Goal: Task Accomplishment & Management: Manage account settings

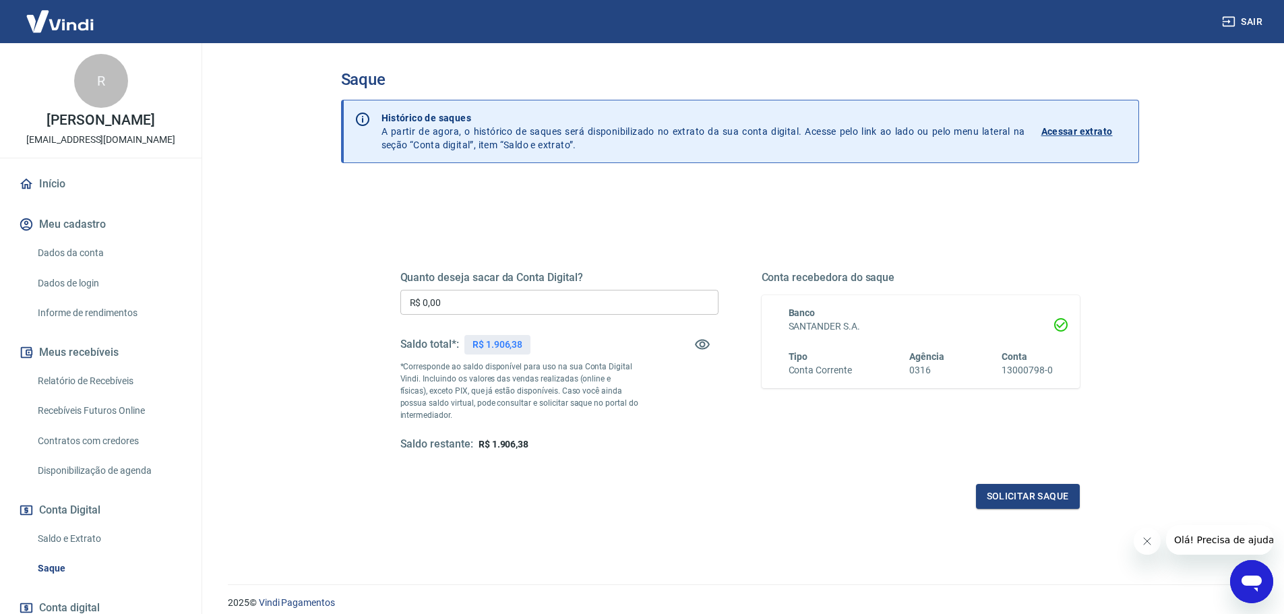
click at [74, 395] on link "Relatório de Recebíveis" at bounding box center [108, 381] width 153 height 28
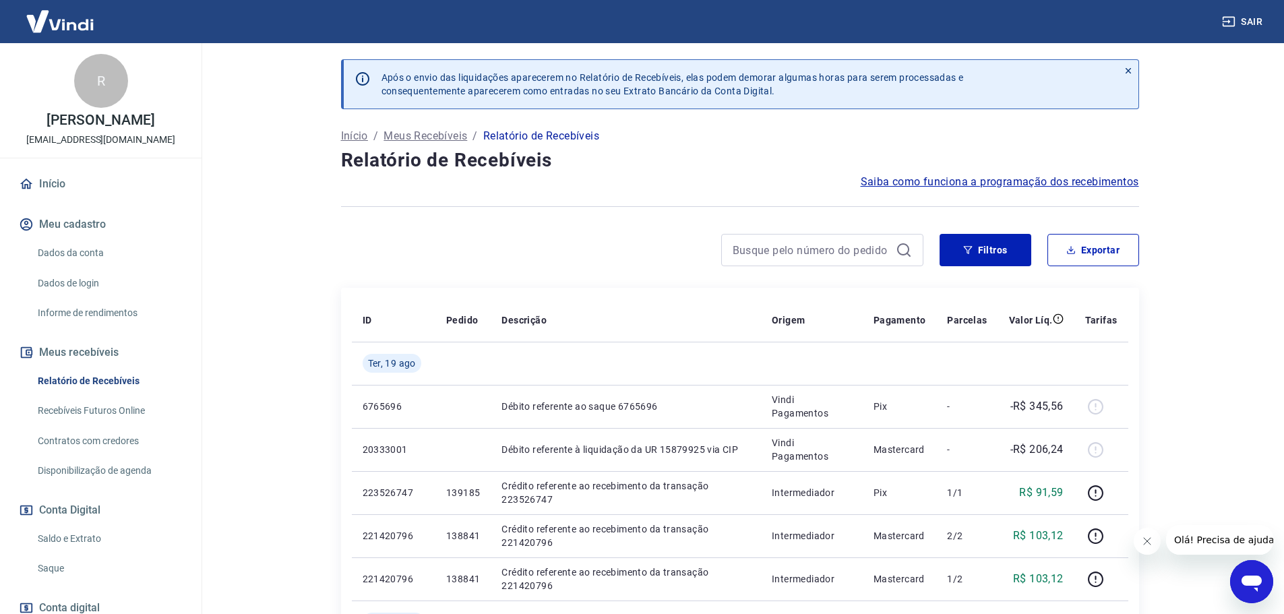
click at [46, 196] on link "Início" at bounding box center [100, 184] width 169 height 30
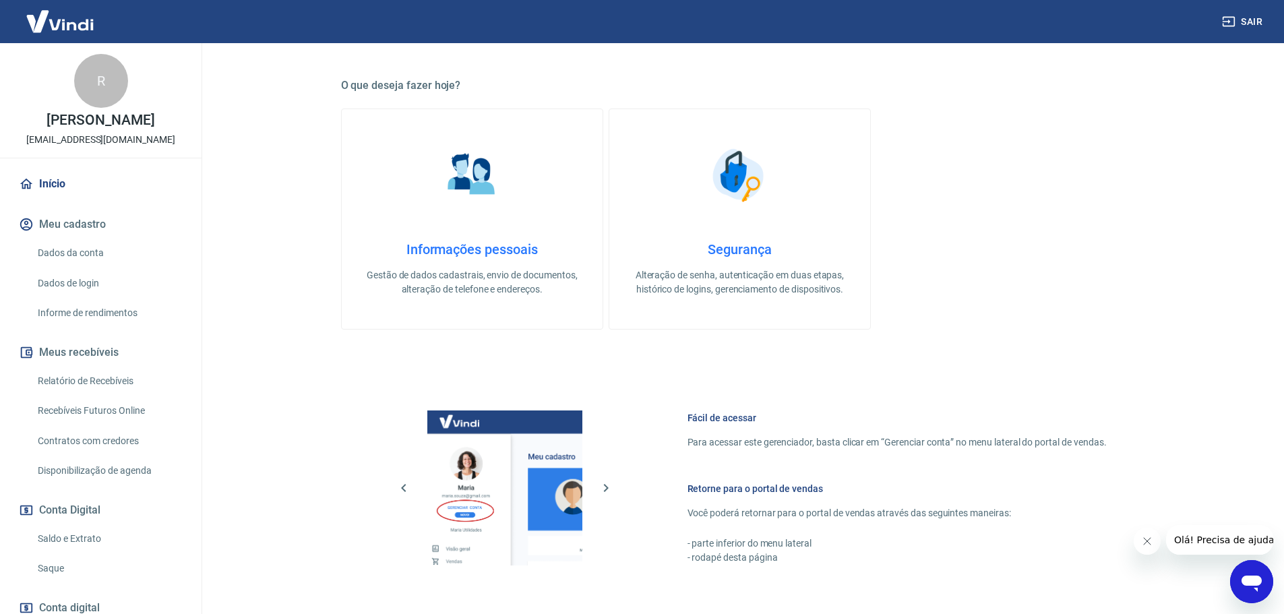
scroll to position [437, 0]
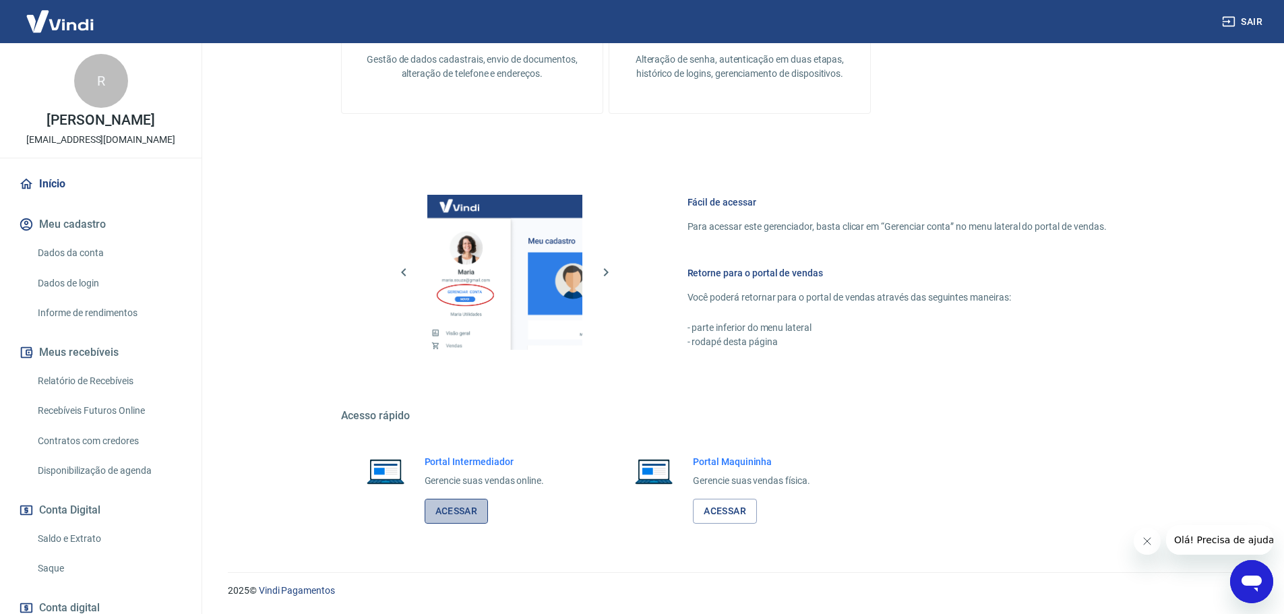
click at [441, 512] on link "Acessar" at bounding box center [457, 511] width 64 height 25
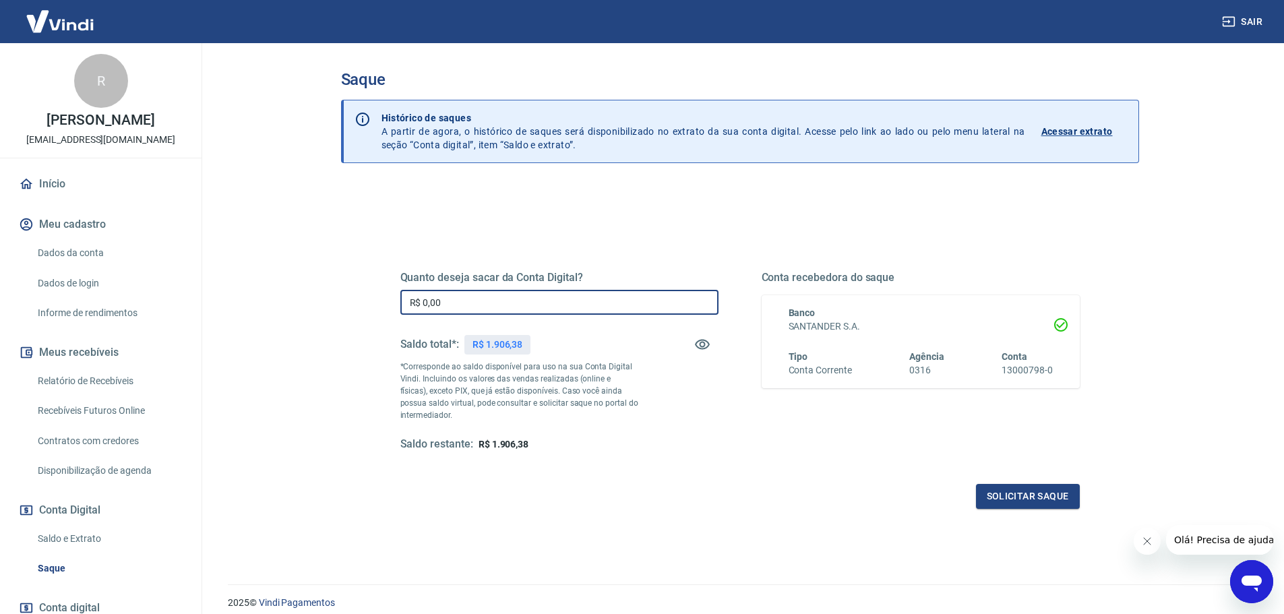
click at [467, 295] on input "R$ 0,00" at bounding box center [560, 302] width 318 height 25
type input "R$ 1.800,00"
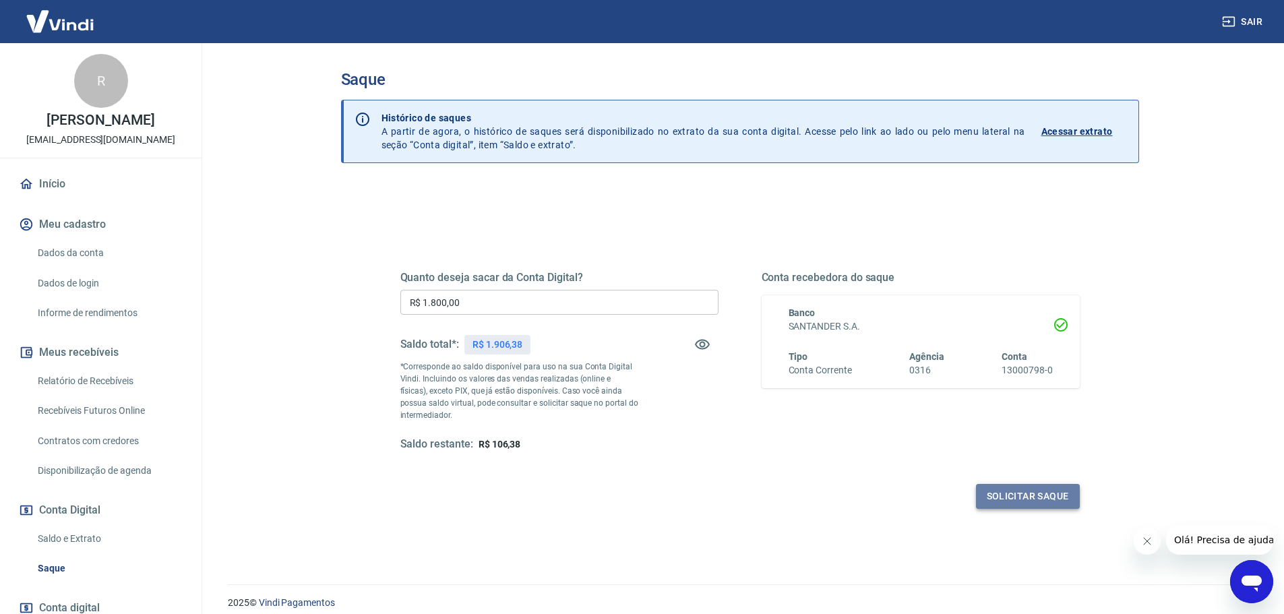
click at [1049, 501] on button "Solicitar saque" at bounding box center [1028, 496] width 104 height 25
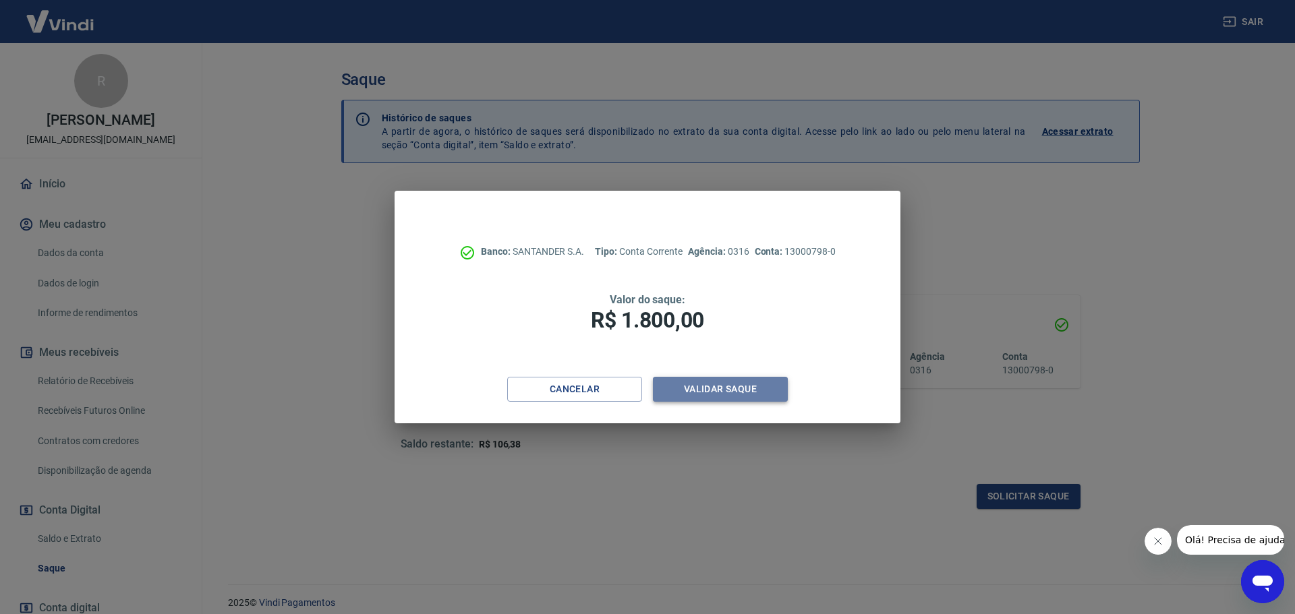
click at [727, 391] on button "Validar saque" at bounding box center [720, 389] width 135 height 25
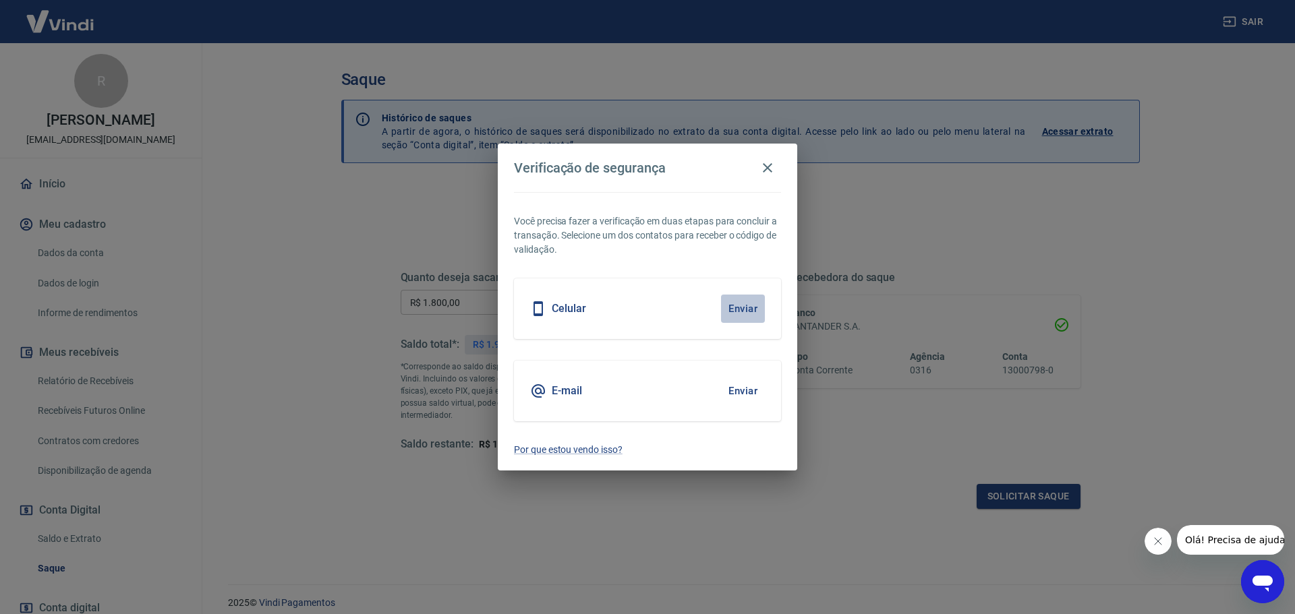
click at [741, 305] on button "Enviar" at bounding box center [743, 309] width 44 height 28
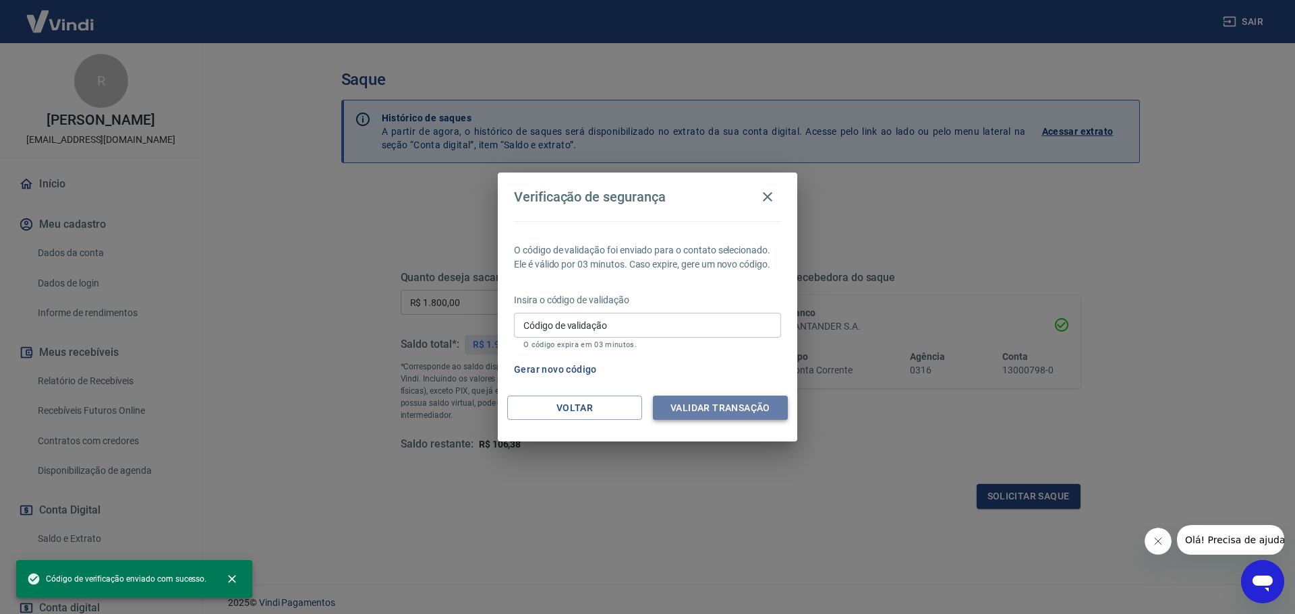
click at [761, 413] on button "Validar transação" at bounding box center [720, 408] width 135 height 25
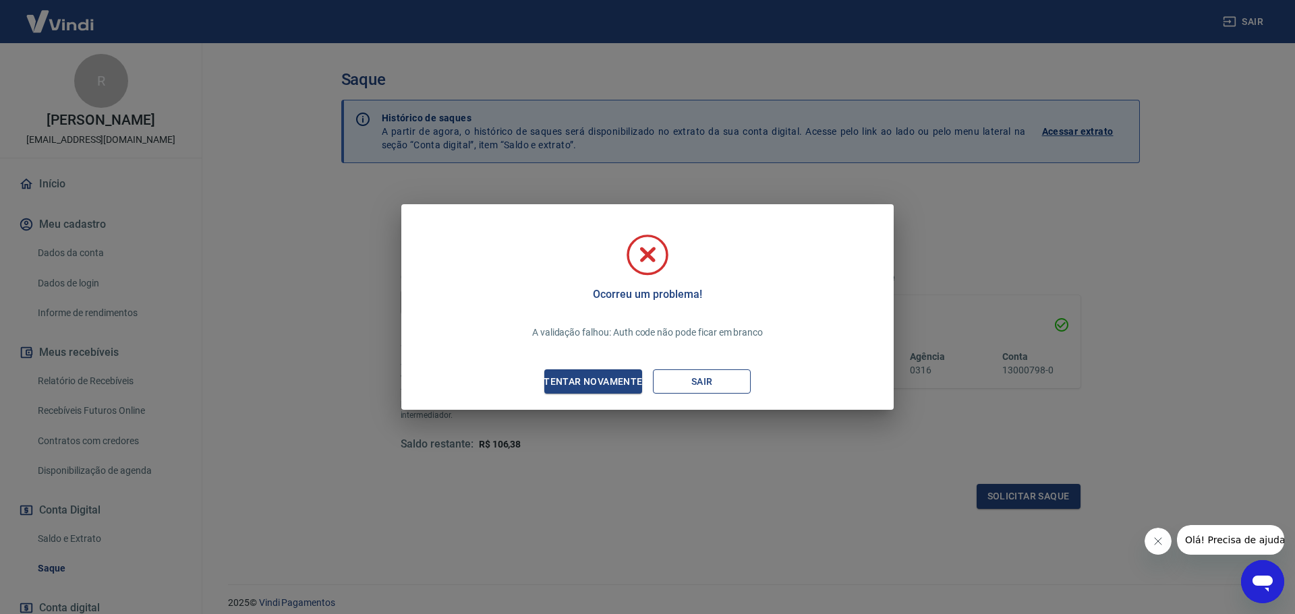
click at [707, 374] on button "Sair" at bounding box center [702, 381] width 98 height 25
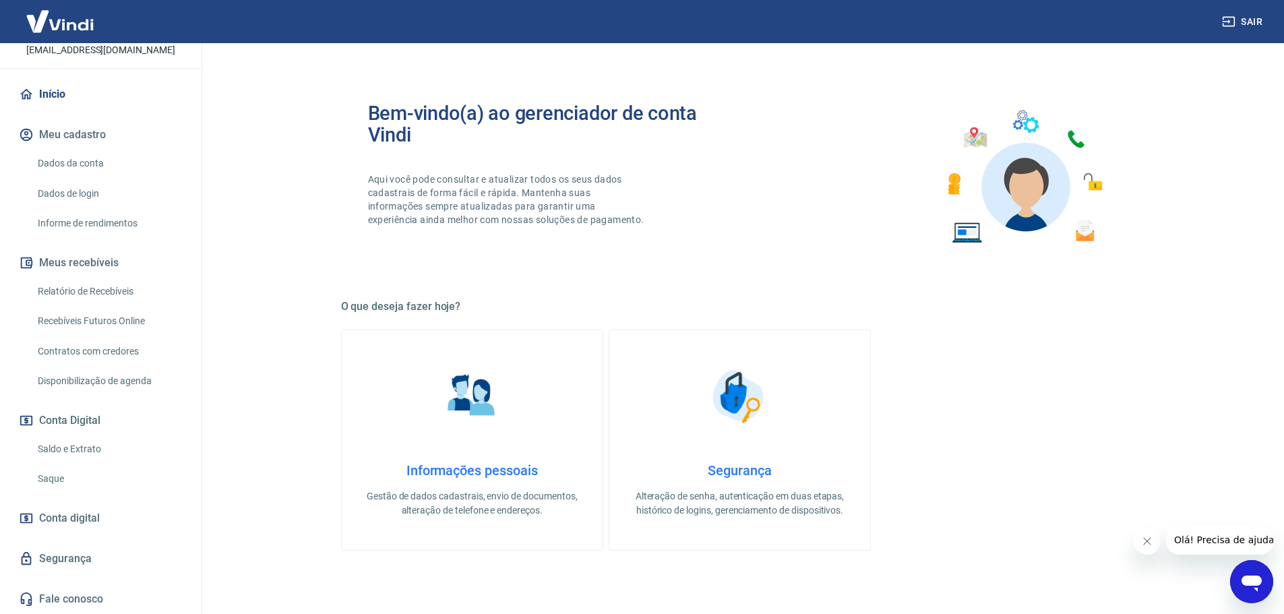
scroll to position [437, 0]
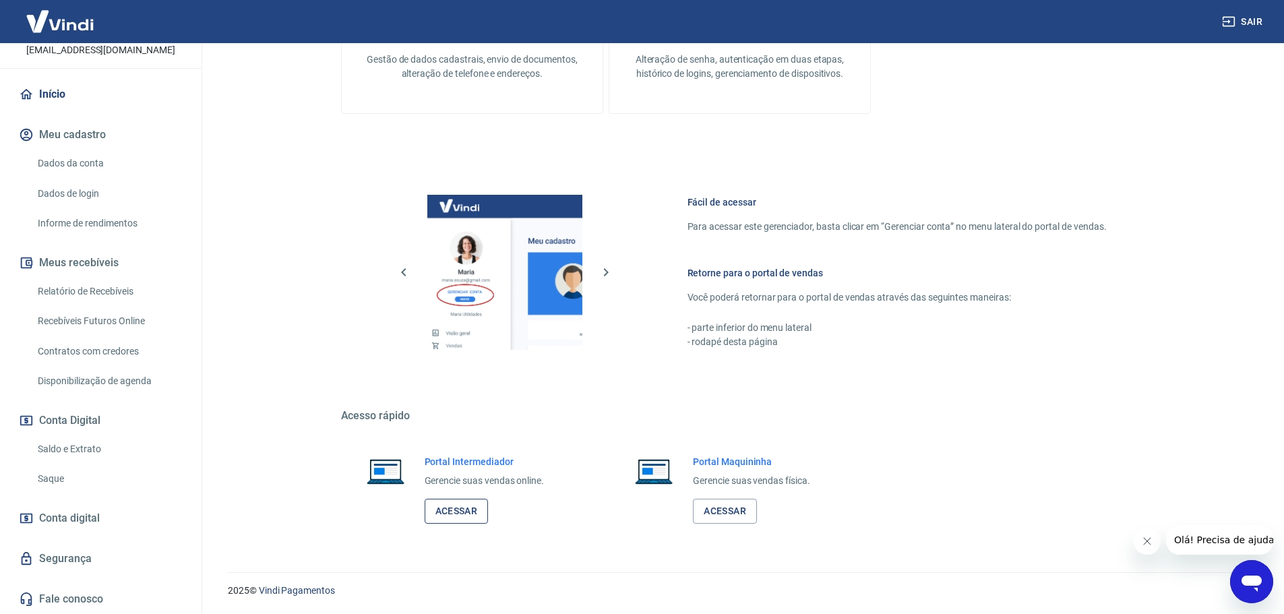
click at [465, 513] on link "Acessar" at bounding box center [457, 511] width 64 height 25
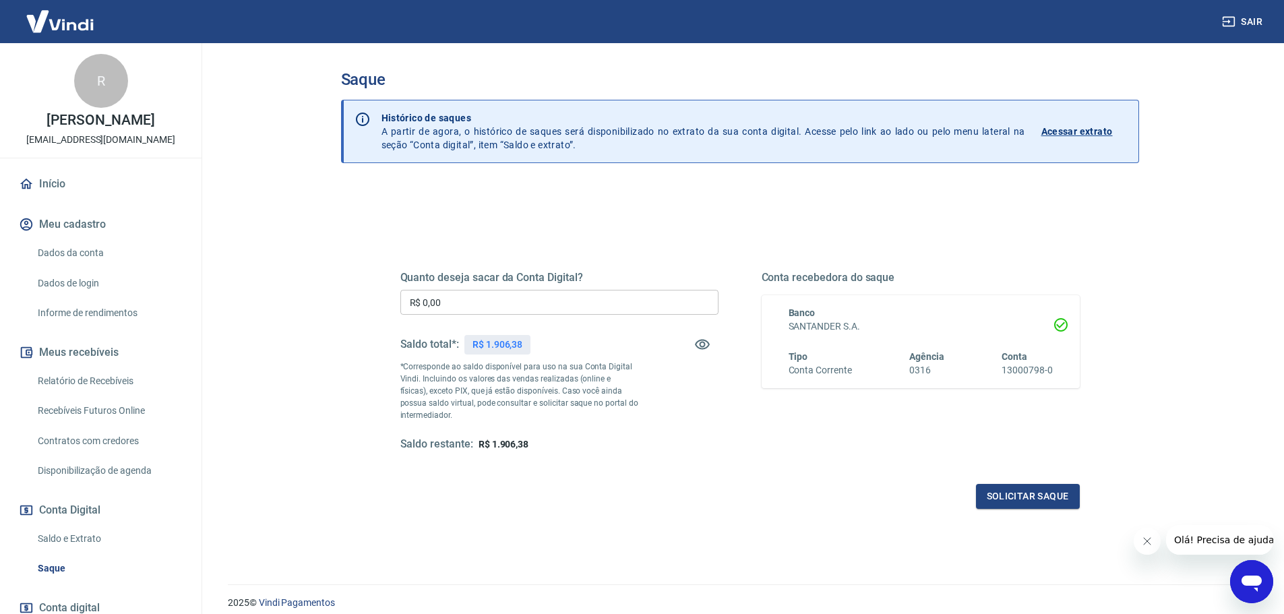
click at [40, 388] on link "Relatório de Recebíveis" at bounding box center [108, 381] width 153 height 28
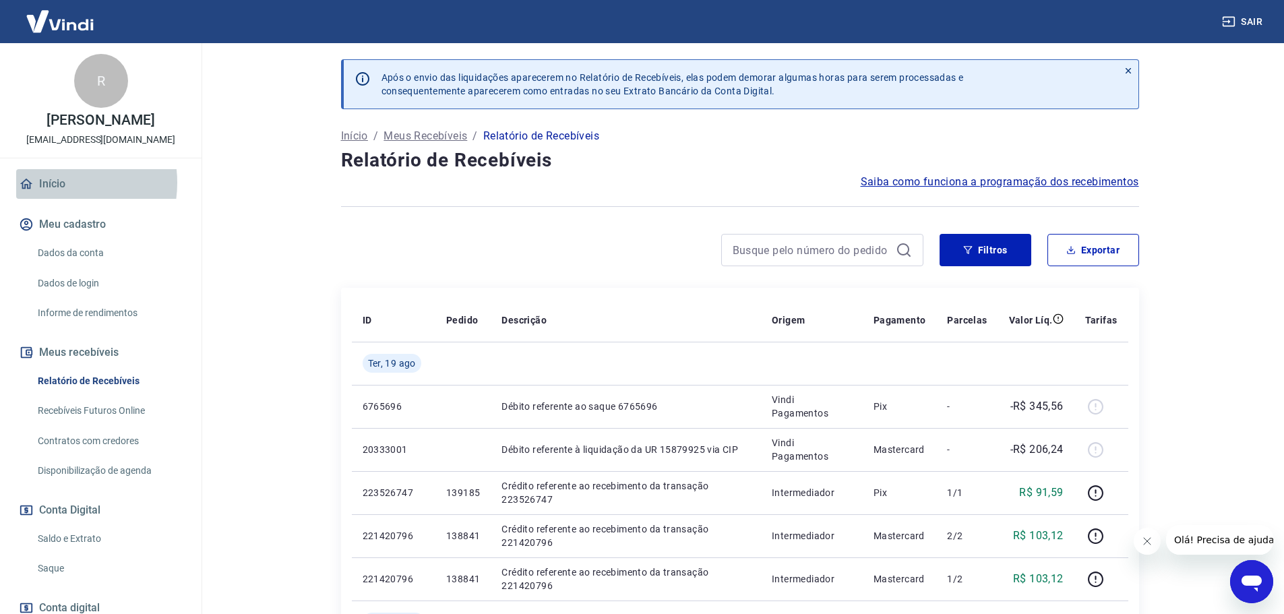
click at [55, 197] on link "Início" at bounding box center [100, 184] width 169 height 30
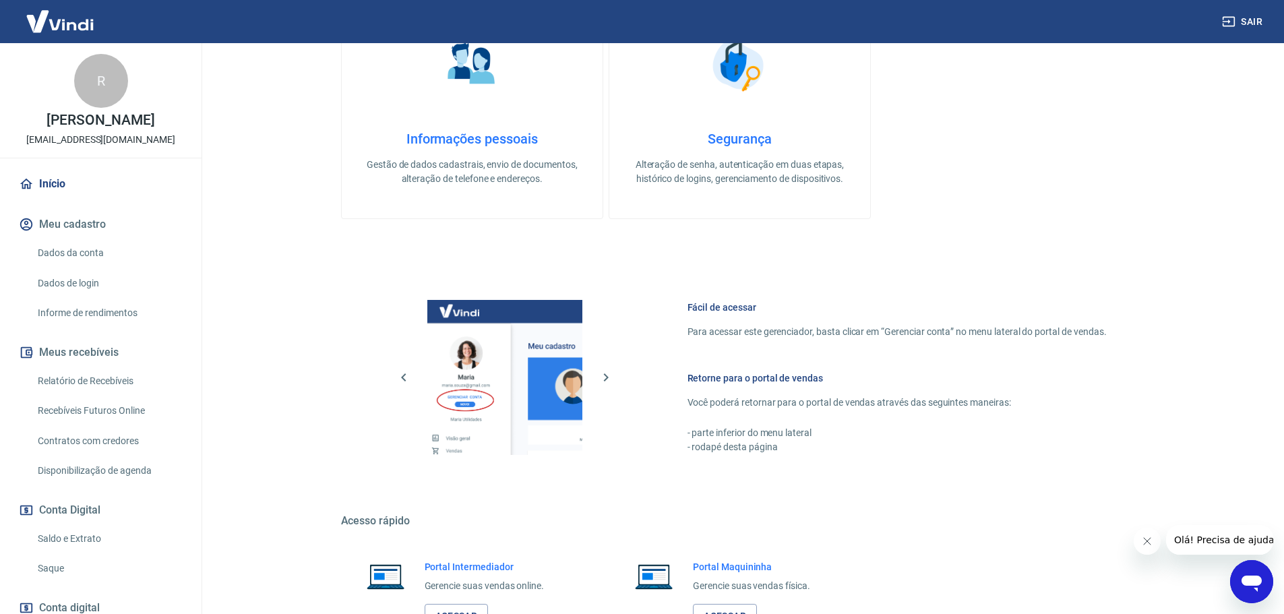
scroll to position [437, 0]
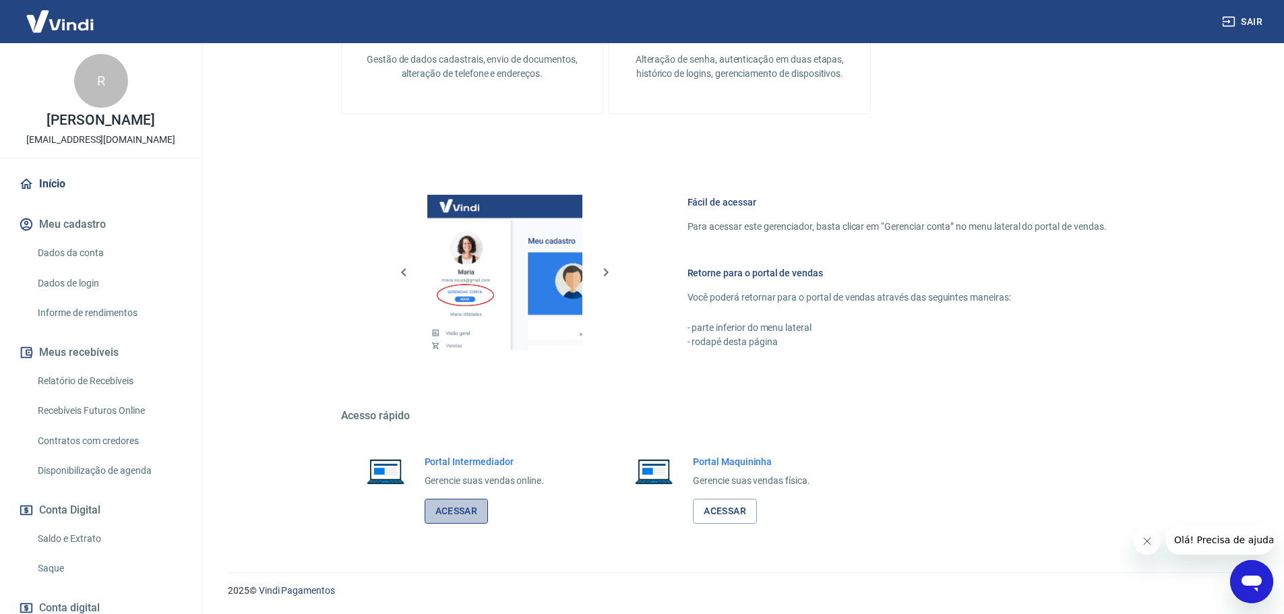
click at [442, 514] on link "Acessar" at bounding box center [457, 511] width 64 height 25
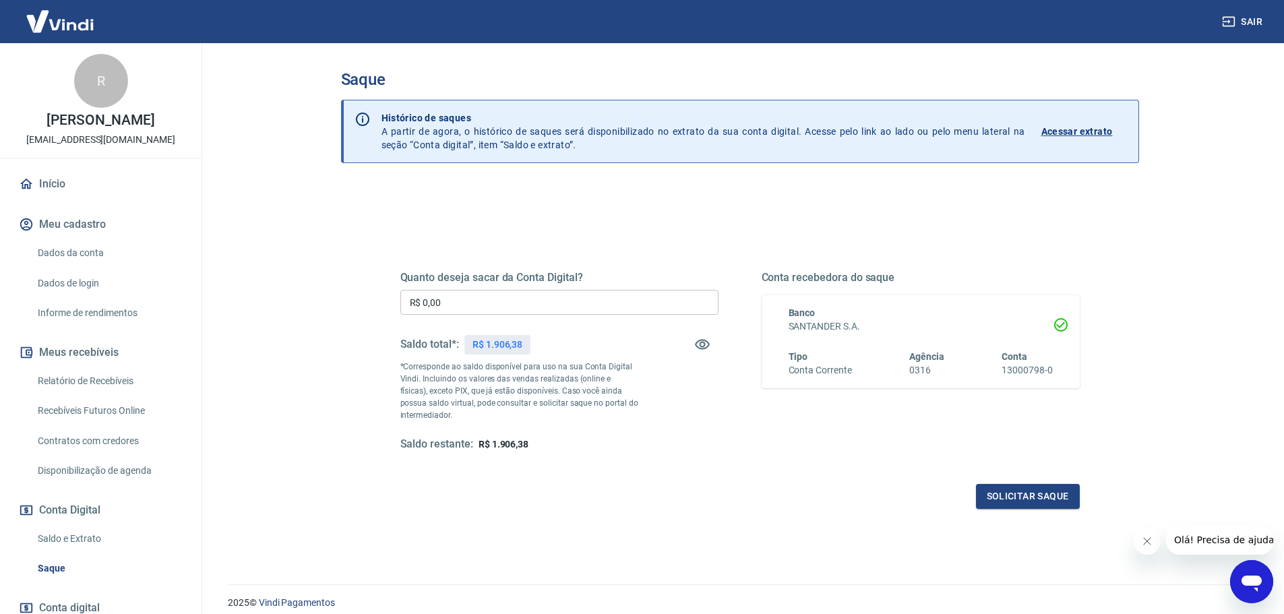
click at [473, 308] on input "R$ 0,00" at bounding box center [560, 302] width 318 height 25
type input "R$ 1.800,00"
click at [1001, 498] on button "Solicitar saque" at bounding box center [1028, 496] width 104 height 25
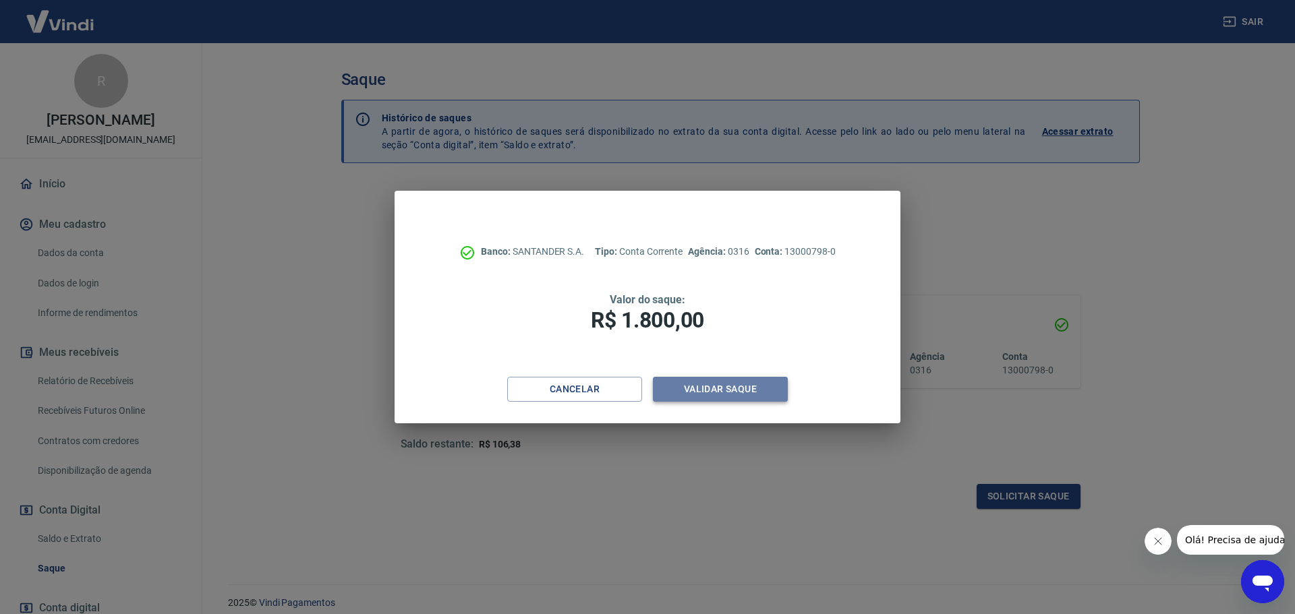
click at [744, 388] on button "Validar saque" at bounding box center [720, 389] width 135 height 25
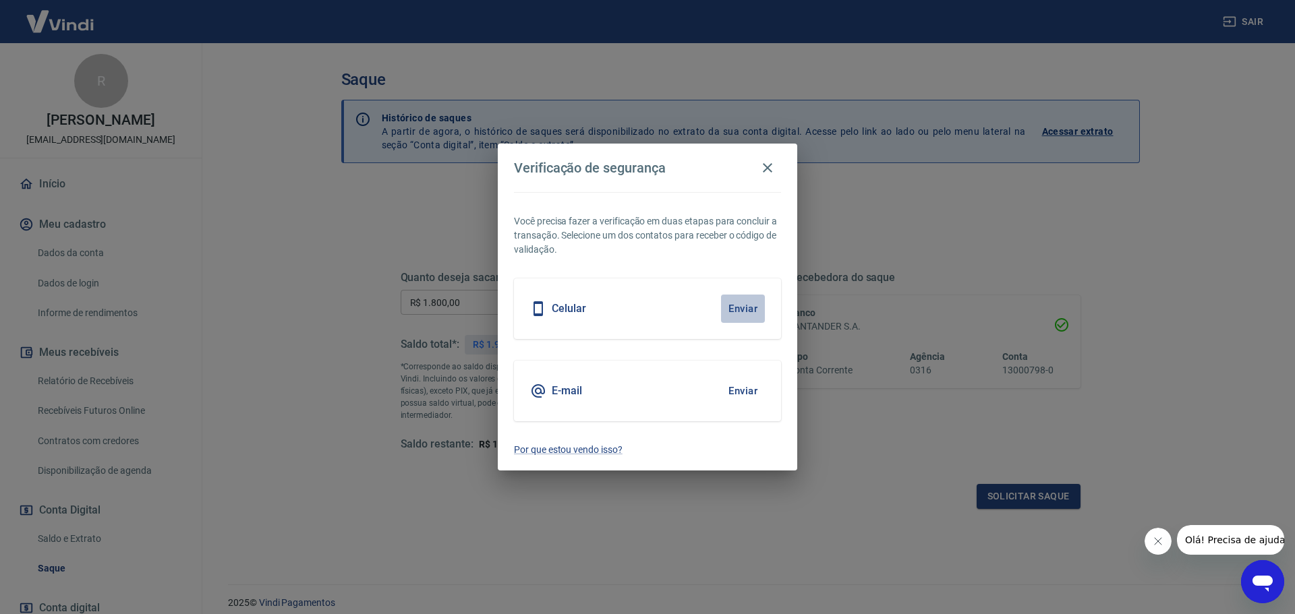
click at [746, 305] on button "Enviar" at bounding box center [743, 309] width 44 height 28
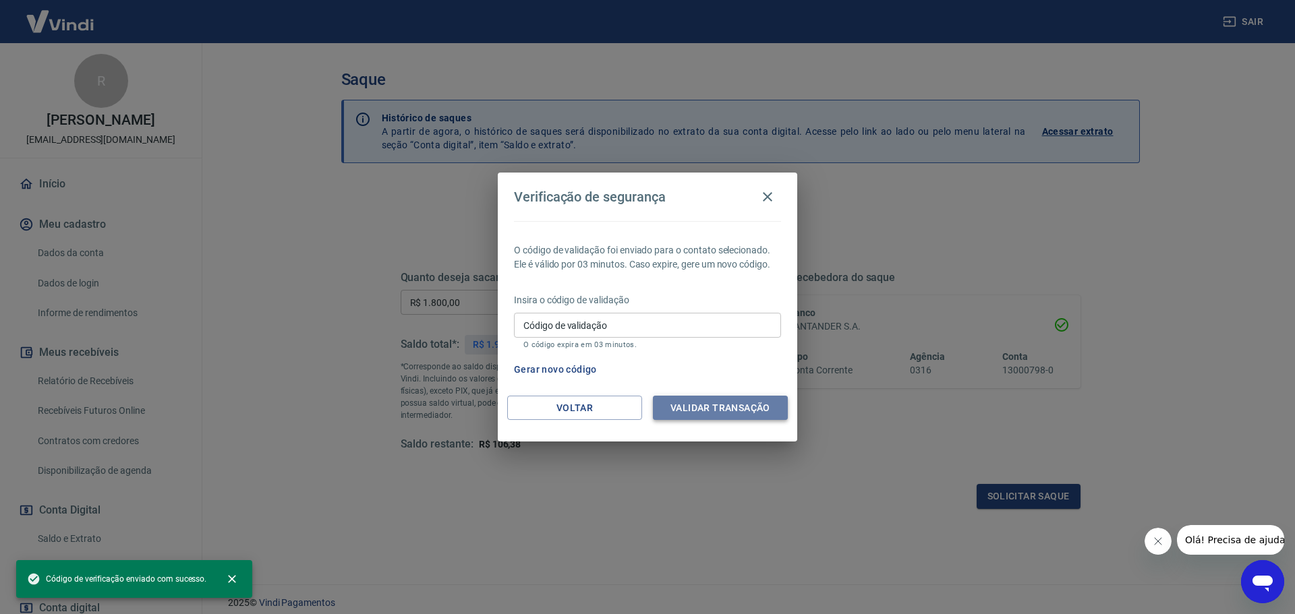
click at [682, 409] on button "Validar transação" at bounding box center [720, 408] width 135 height 25
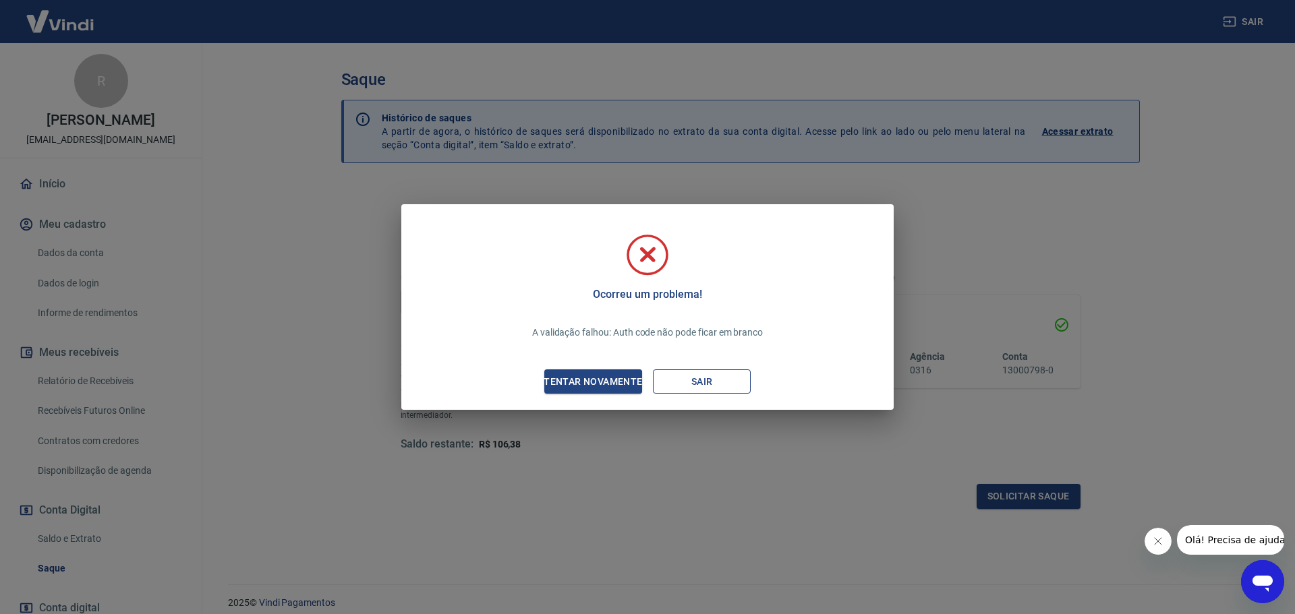
click at [686, 372] on button "Sair" at bounding box center [702, 381] width 98 height 25
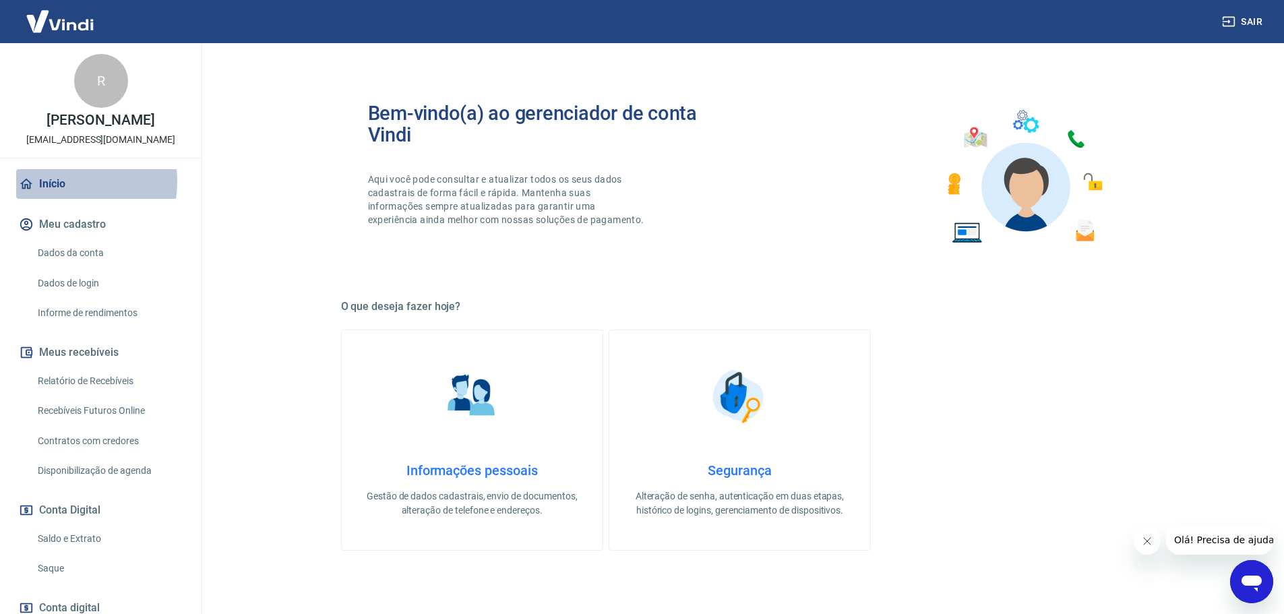
click at [53, 196] on link "Início" at bounding box center [100, 184] width 169 height 30
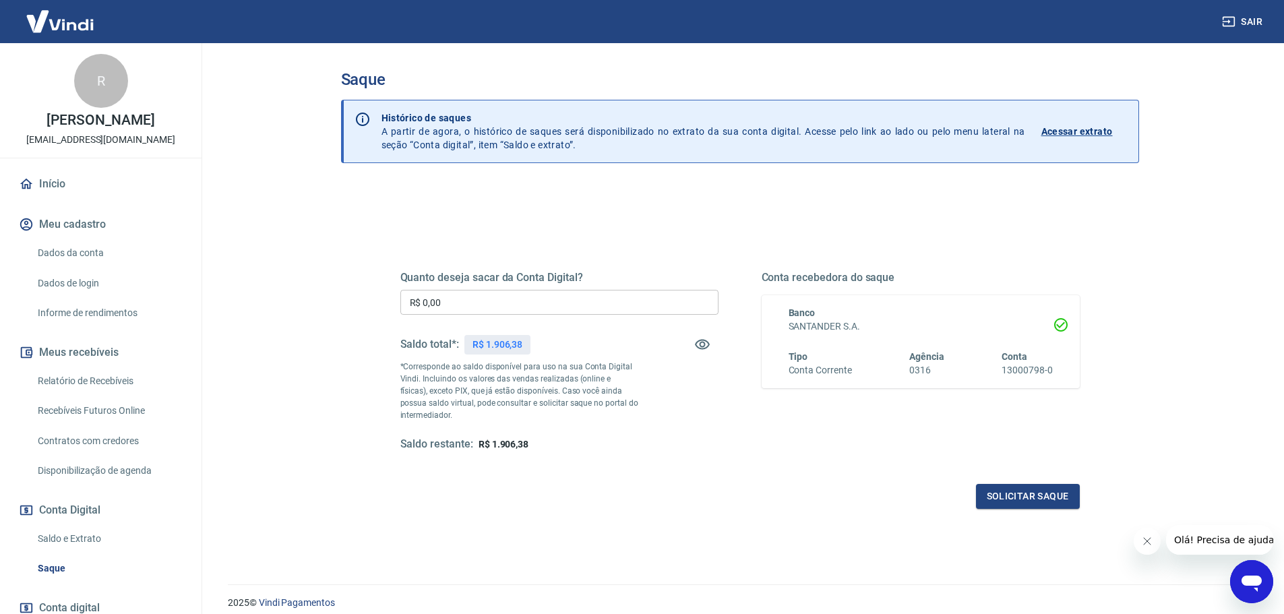
click at [63, 194] on link "Início" at bounding box center [100, 184] width 169 height 30
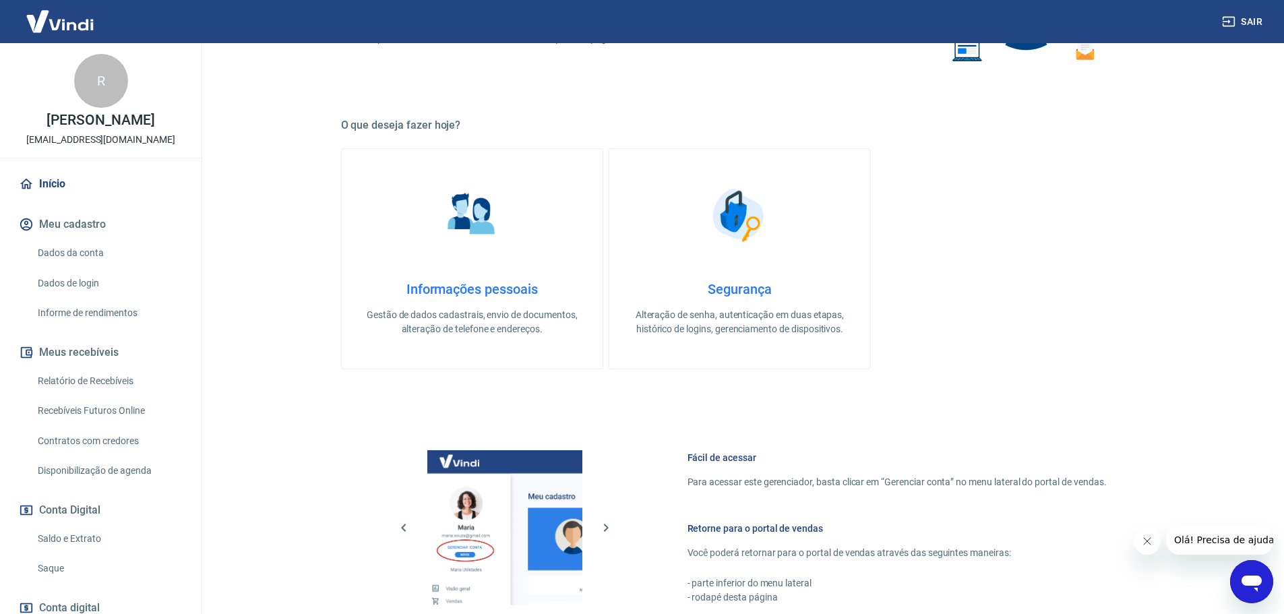
scroll to position [437, 0]
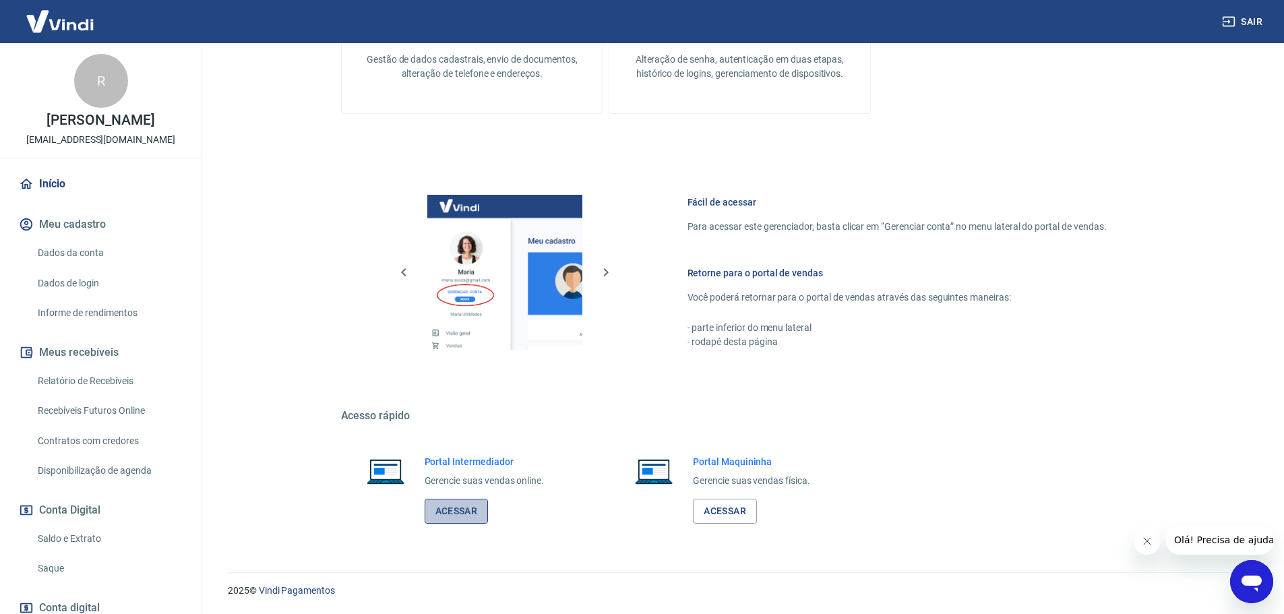
click at [476, 514] on link "Acessar" at bounding box center [457, 511] width 64 height 25
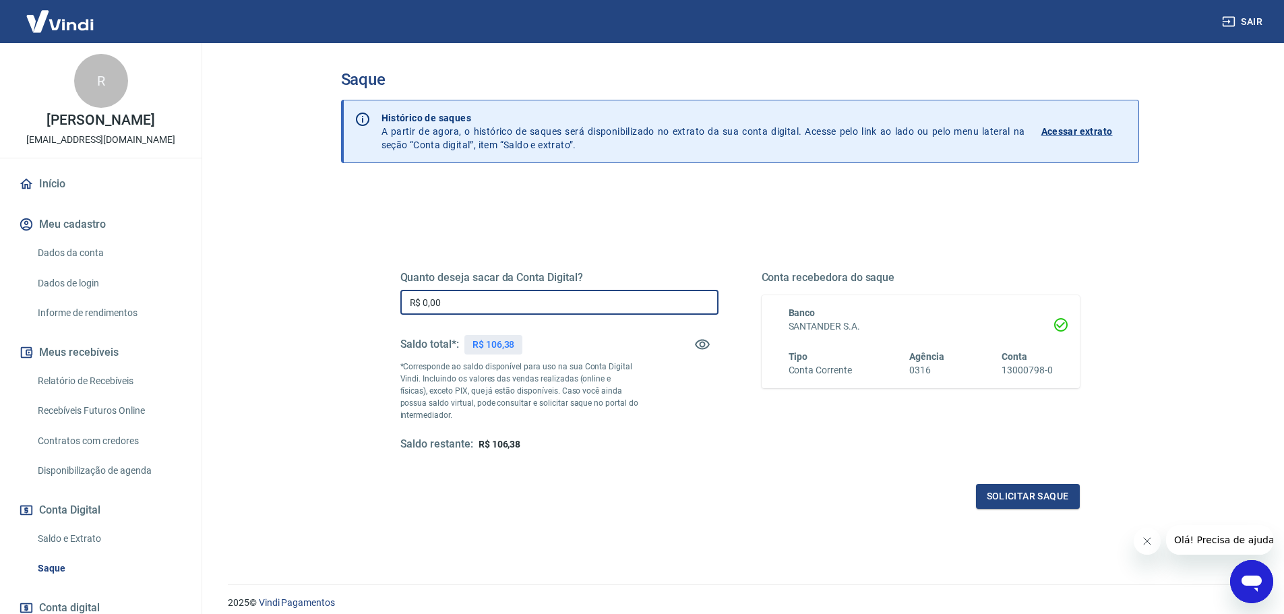
click at [482, 304] on input "R$ 0,00" at bounding box center [560, 302] width 318 height 25
type input "R$ 50,00"
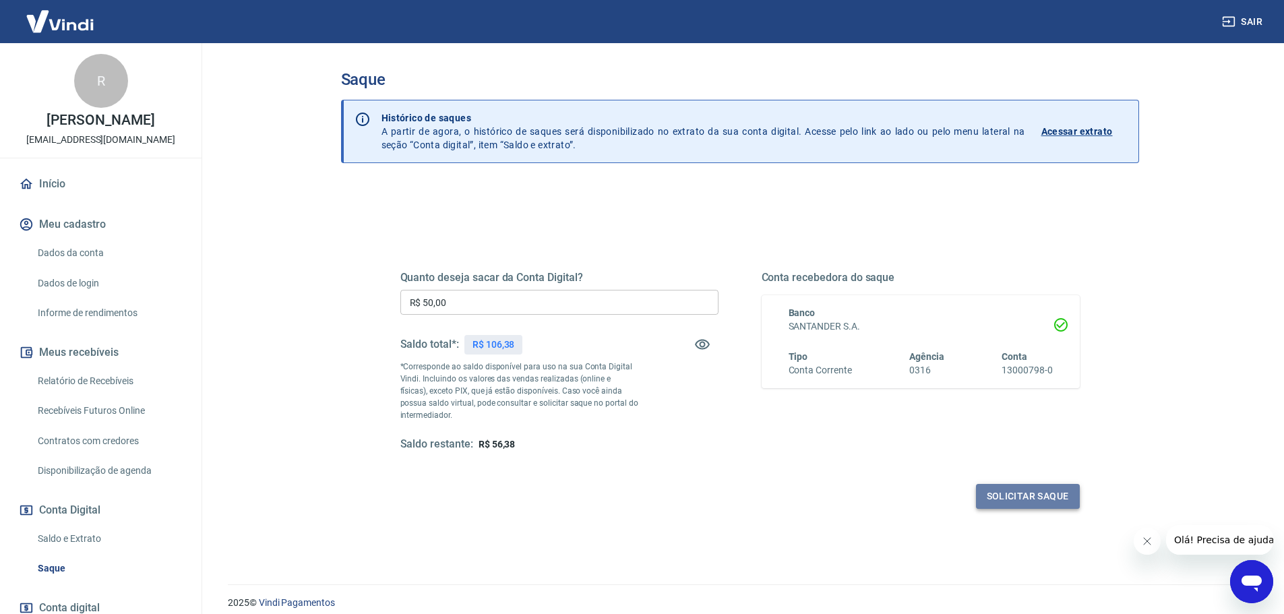
click at [1009, 500] on button "Solicitar saque" at bounding box center [1028, 496] width 104 height 25
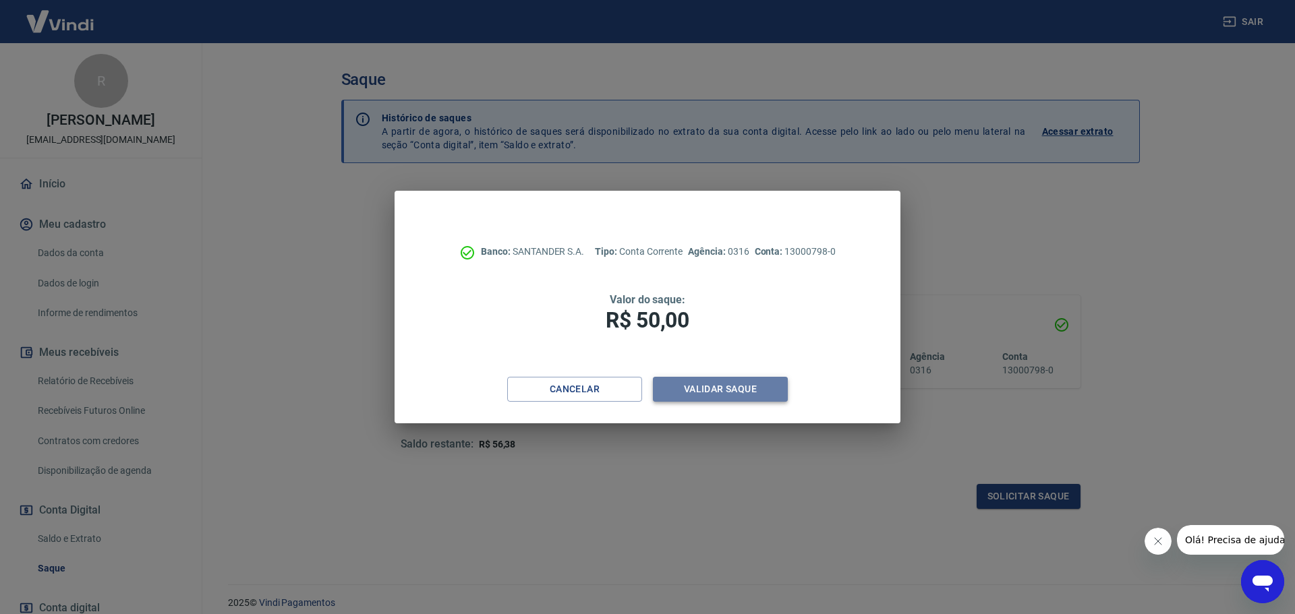
click at [761, 381] on button "Validar saque" at bounding box center [720, 389] width 135 height 25
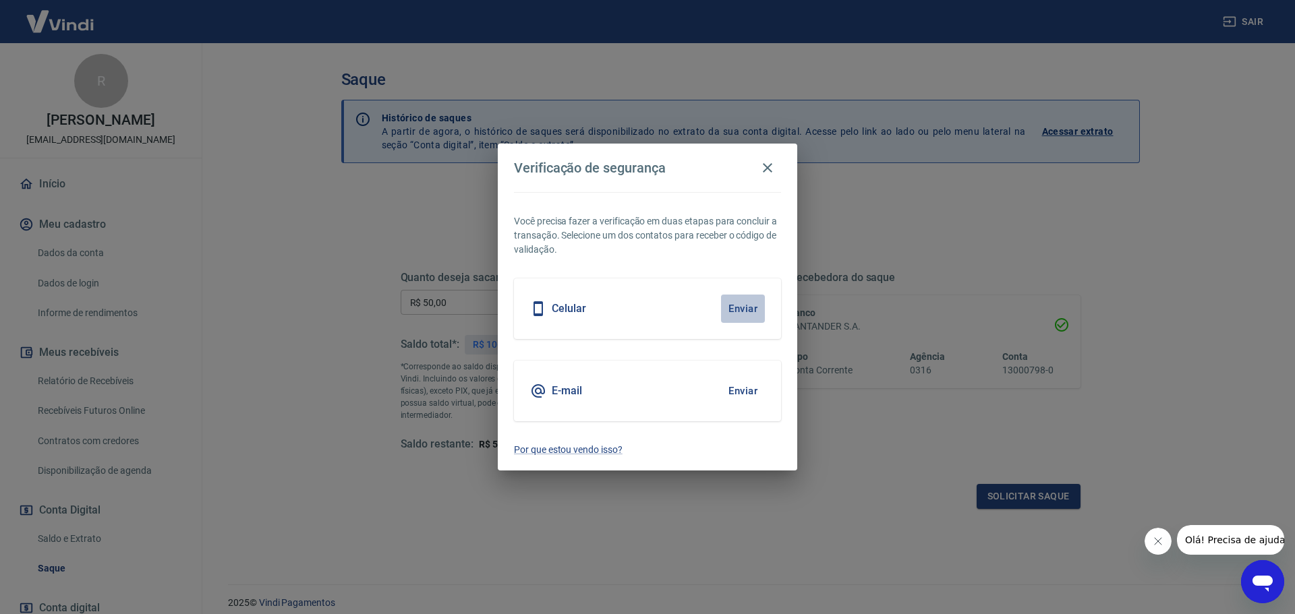
click at [738, 306] on button "Enviar" at bounding box center [743, 309] width 44 height 28
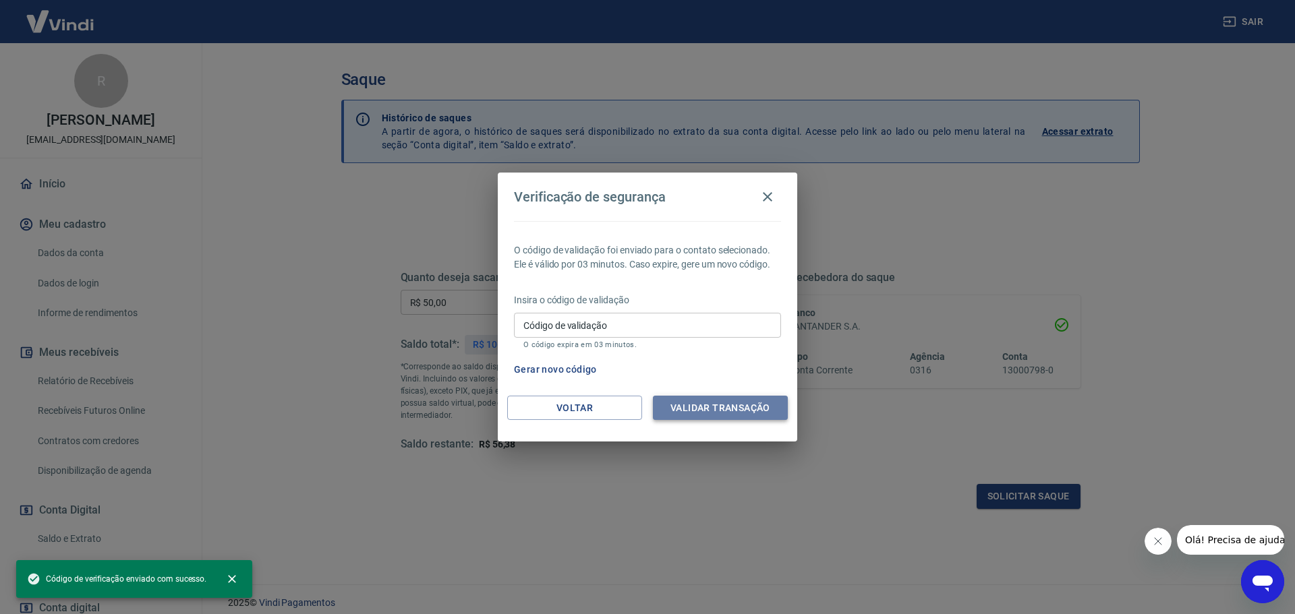
click at [721, 411] on button "Validar transação" at bounding box center [720, 408] width 135 height 25
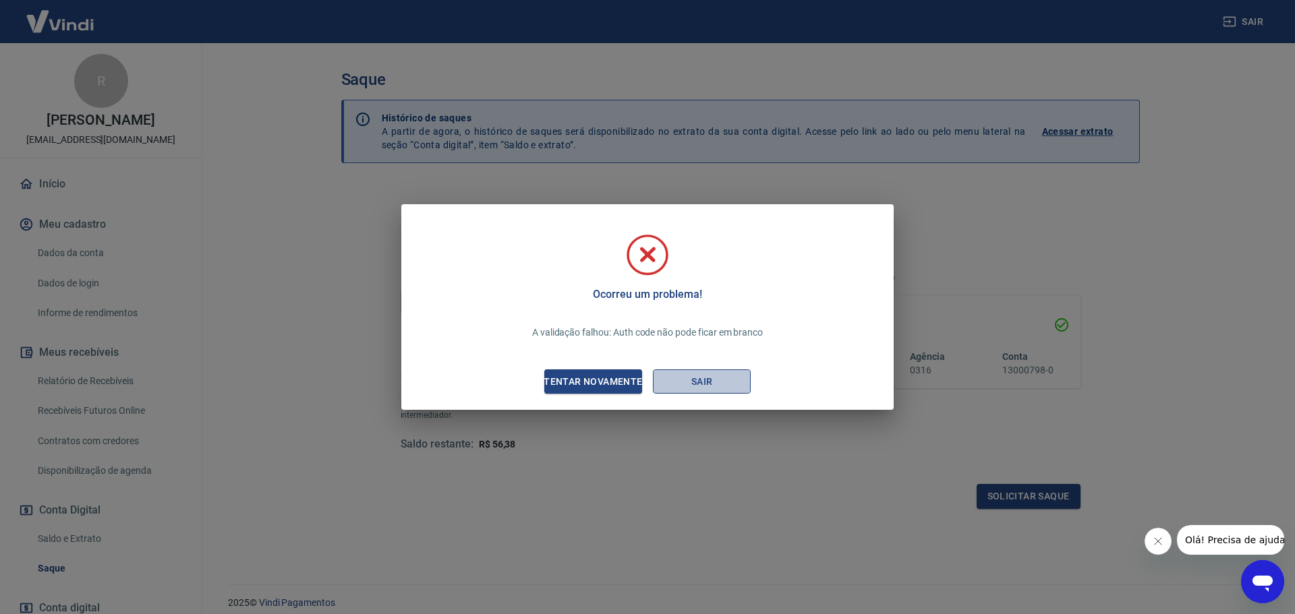
click at [687, 382] on button "Sair" at bounding box center [702, 381] width 98 height 25
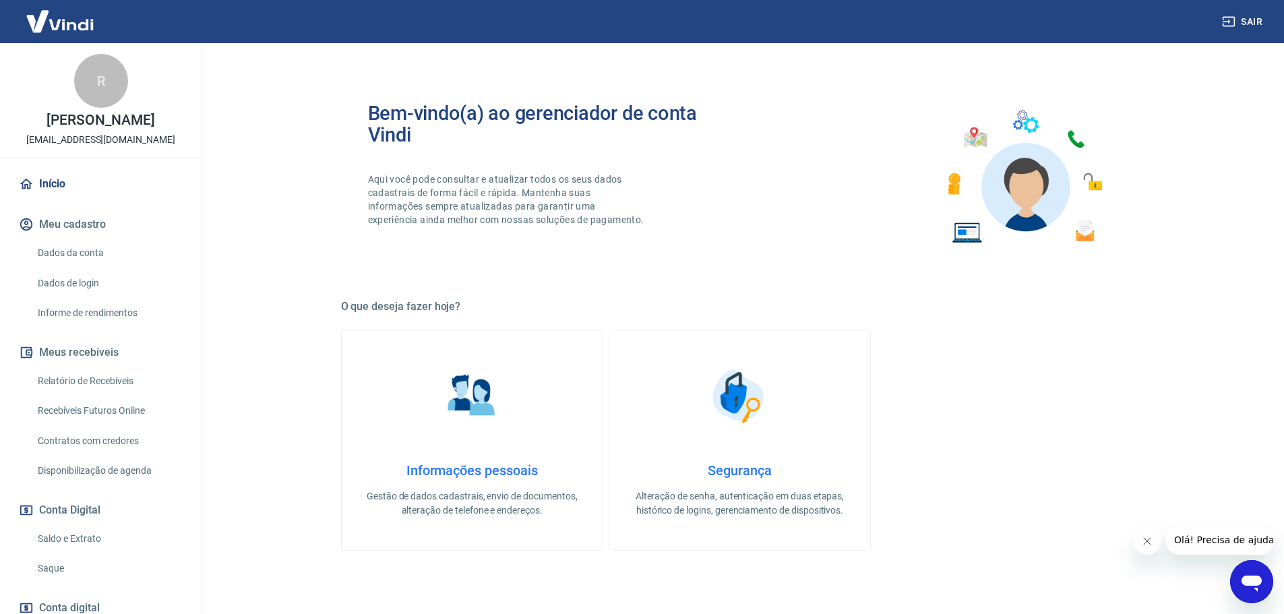
click at [64, 199] on link "Início" at bounding box center [100, 184] width 169 height 30
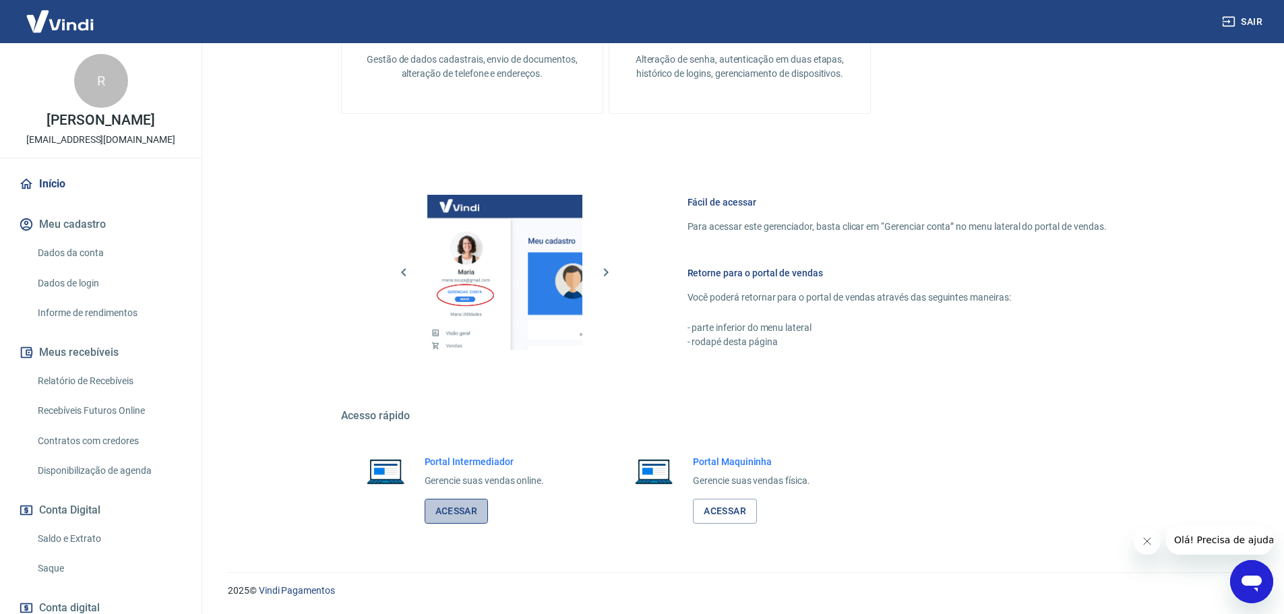
click at [439, 512] on link "Acessar" at bounding box center [457, 511] width 64 height 25
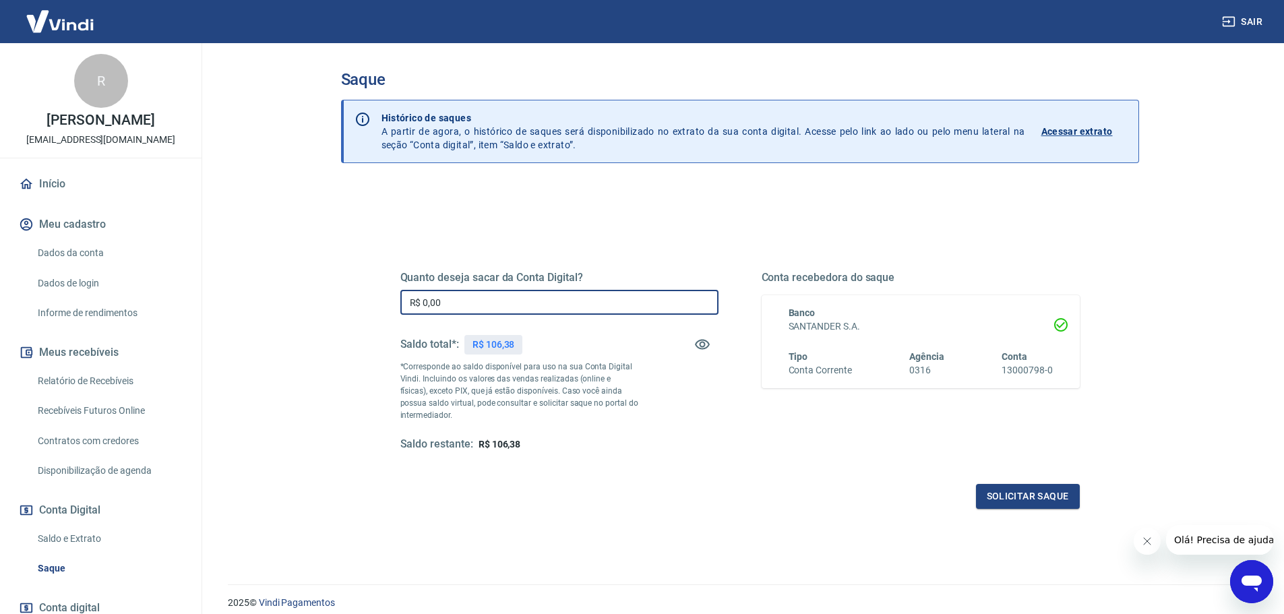
click at [496, 297] on input "R$ 0,00" at bounding box center [560, 302] width 318 height 25
type input "R$ 50,00"
click at [1026, 494] on button "Solicitar saque" at bounding box center [1028, 496] width 104 height 25
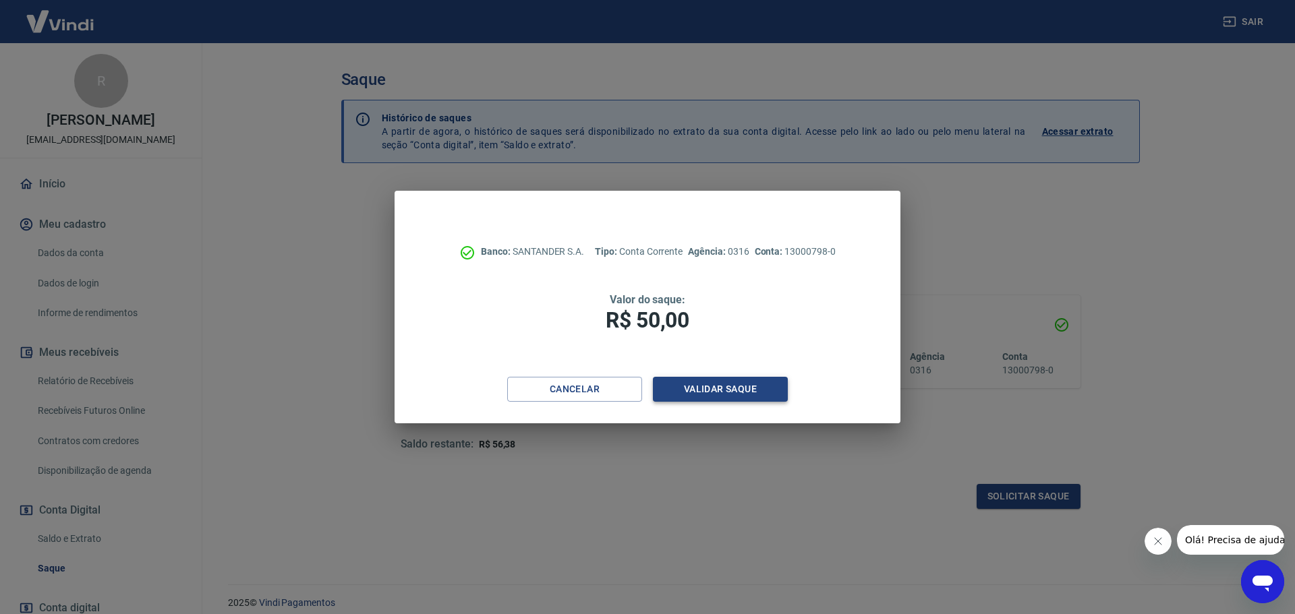
click at [704, 392] on button "Validar saque" at bounding box center [720, 389] width 135 height 25
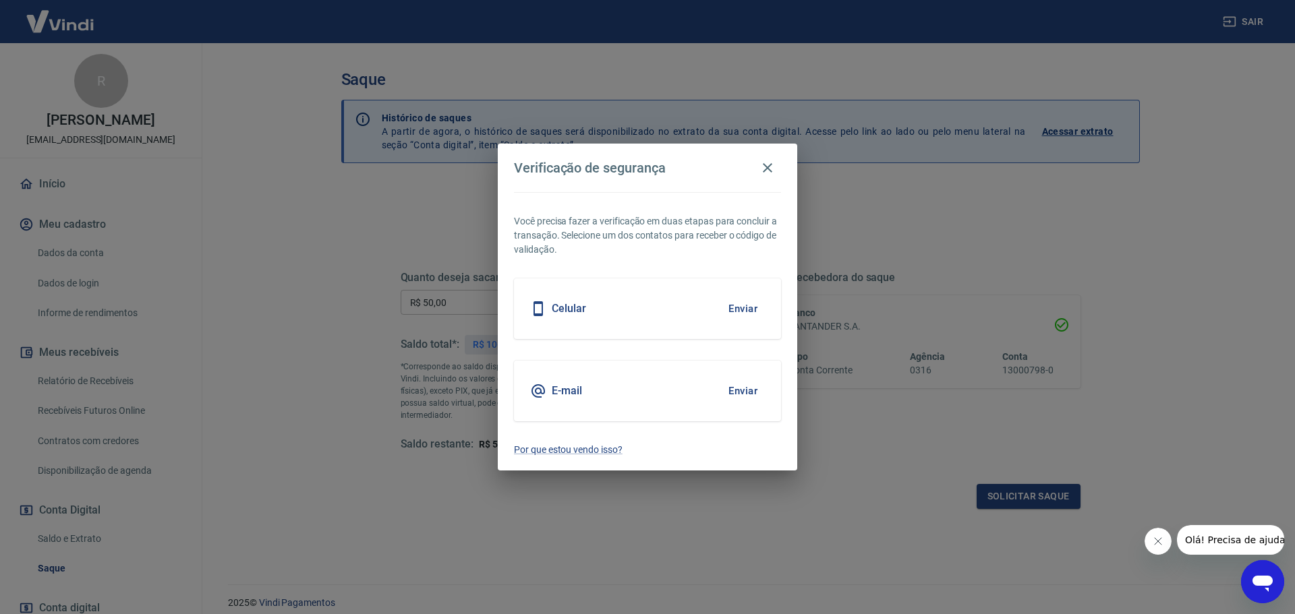
click at [740, 307] on button "Enviar" at bounding box center [743, 309] width 44 height 28
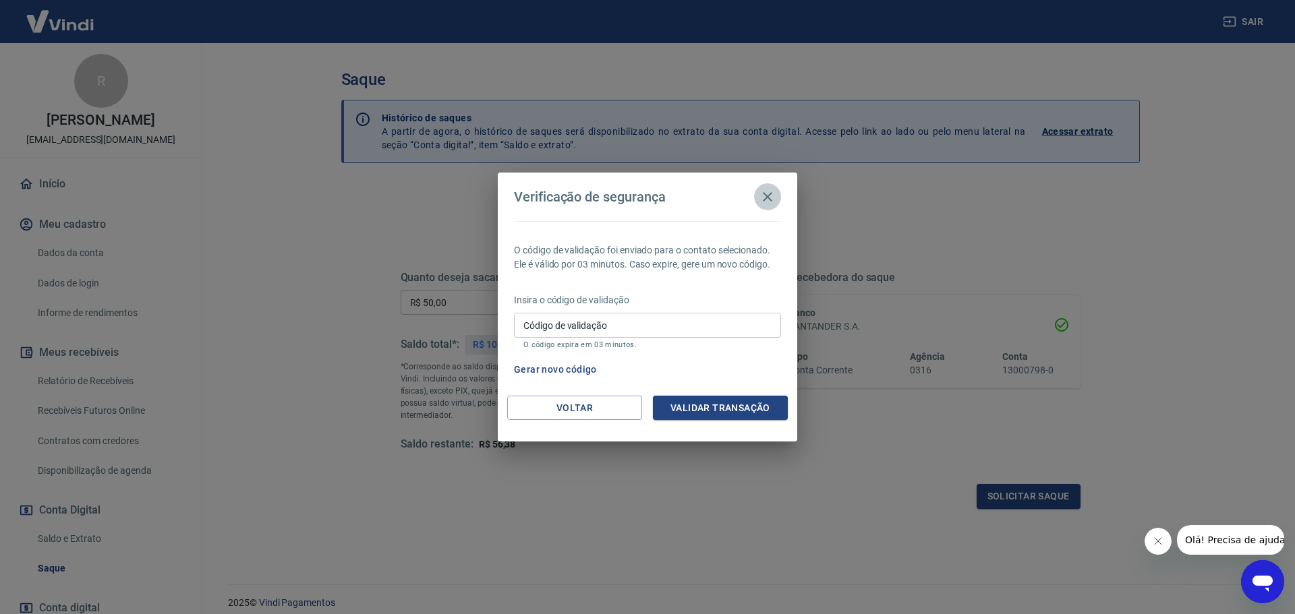
click at [769, 196] on icon "button" at bounding box center [767, 196] width 9 height 9
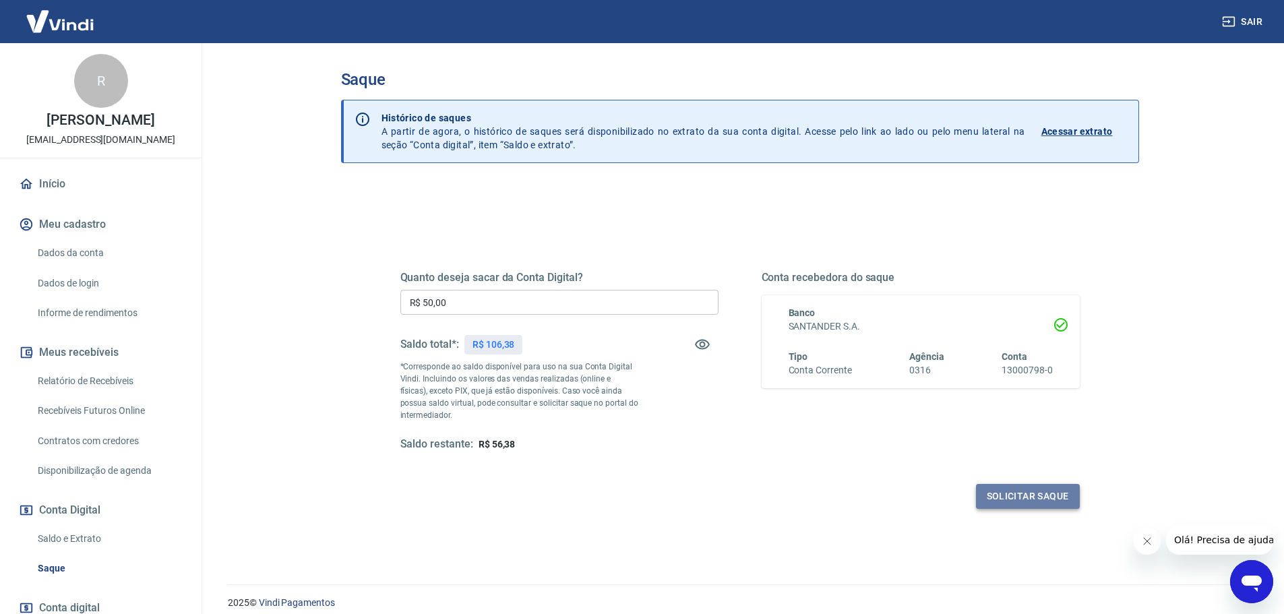
click at [1031, 494] on button "Solicitar saque" at bounding box center [1028, 496] width 104 height 25
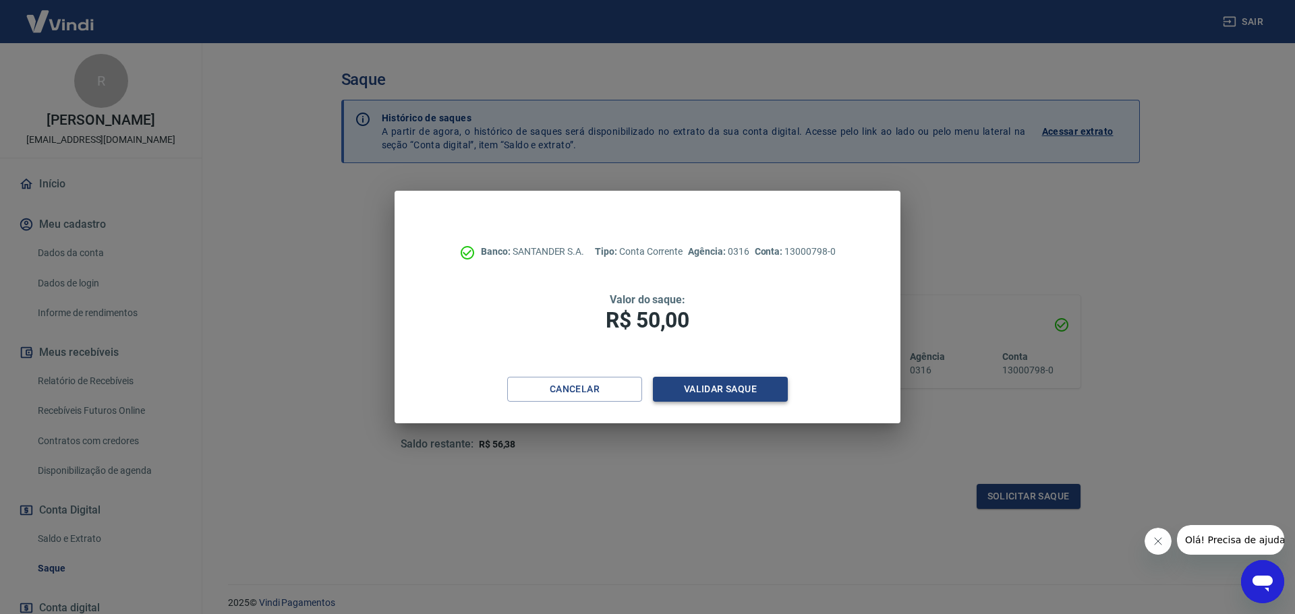
click at [672, 390] on button "Validar saque" at bounding box center [720, 389] width 135 height 25
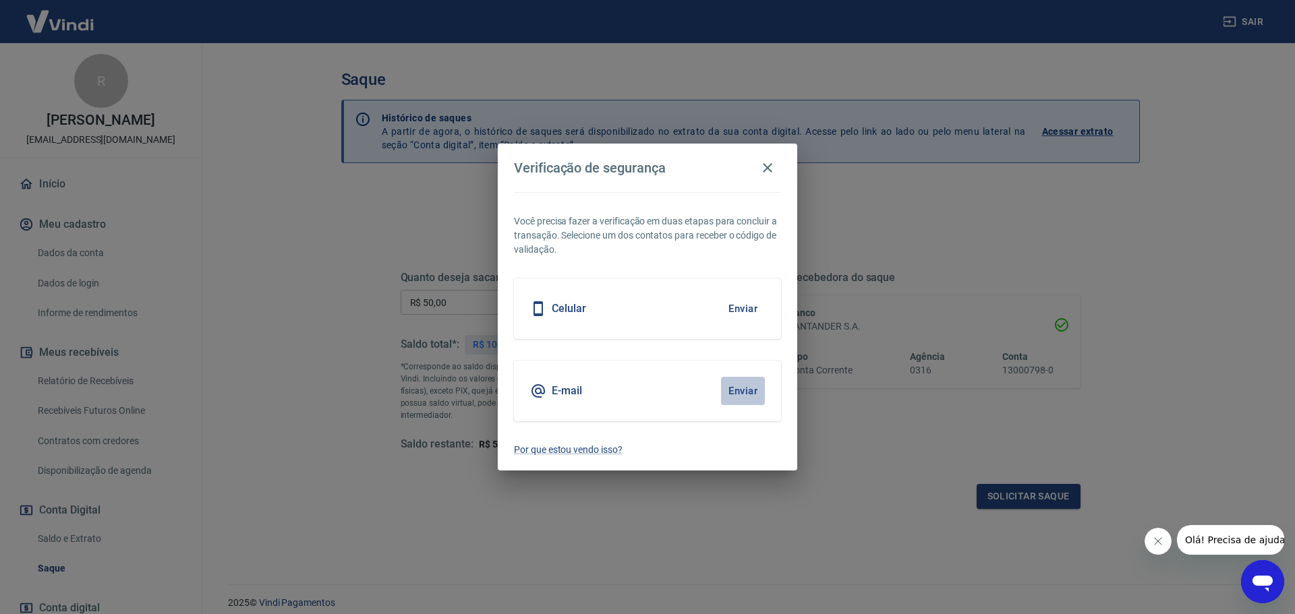
click at [738, 390] on button "Enviar" at bounding box center [743, 391] width 44 height 28
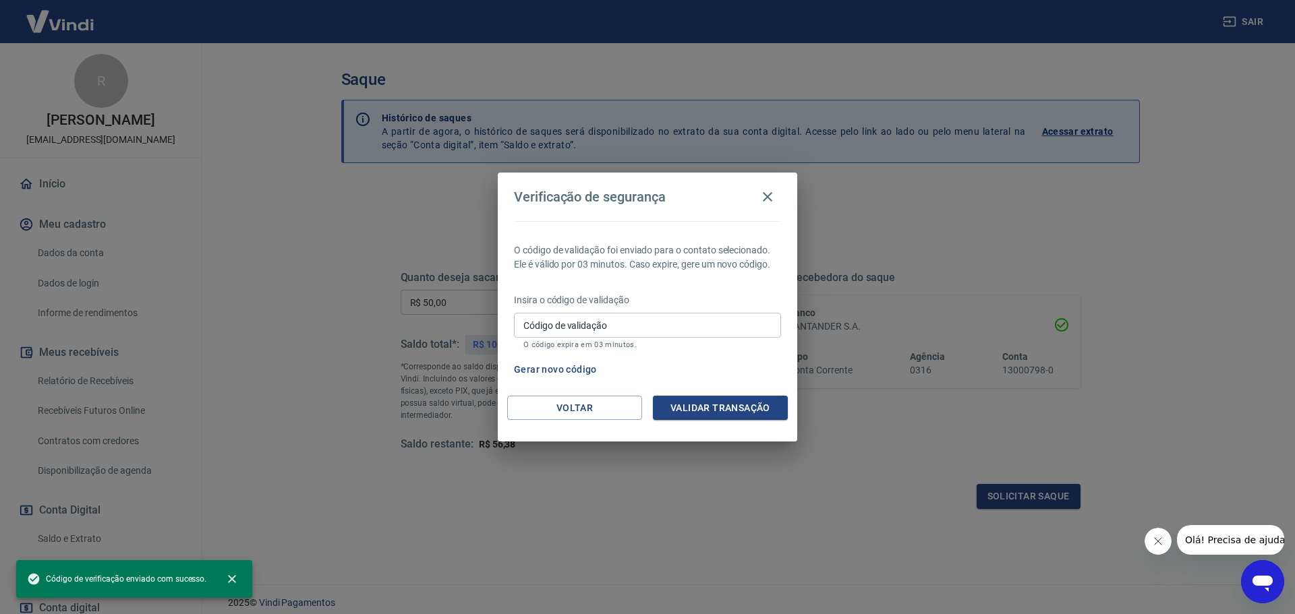
click at [608, 322] on input "Código de validação" at bounding box center [647, 325] width 267 height 25
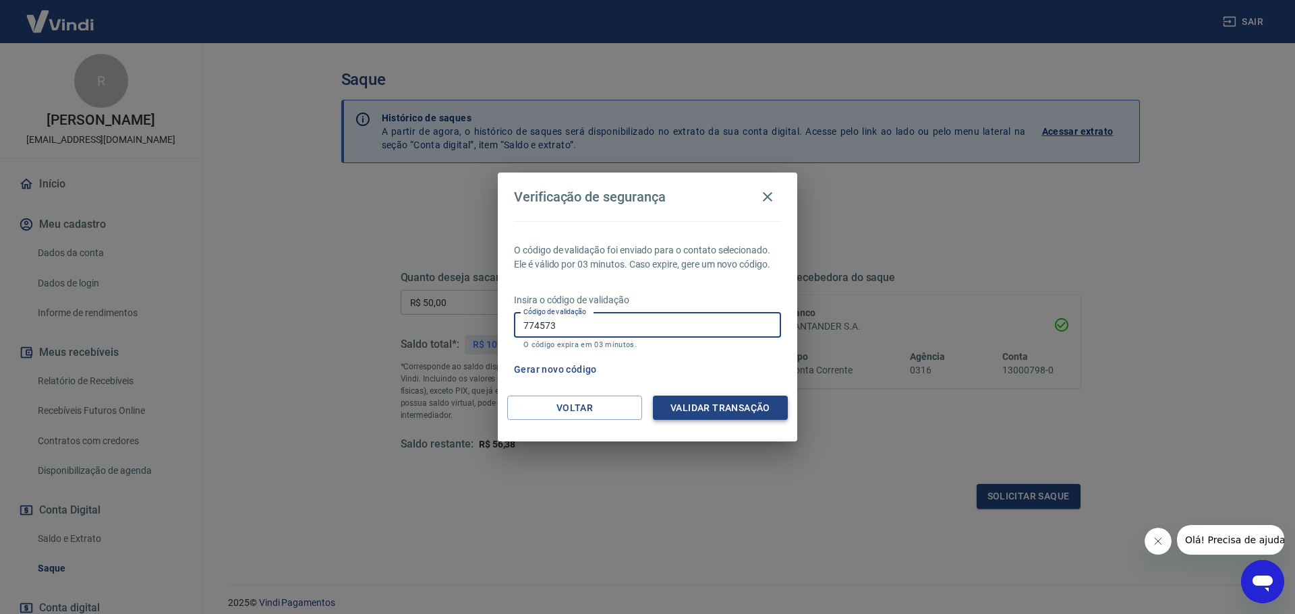
type input "774573"
click at [742, 407] on button "Validar transação" at bounding box center [720, 408] width 135 height 25
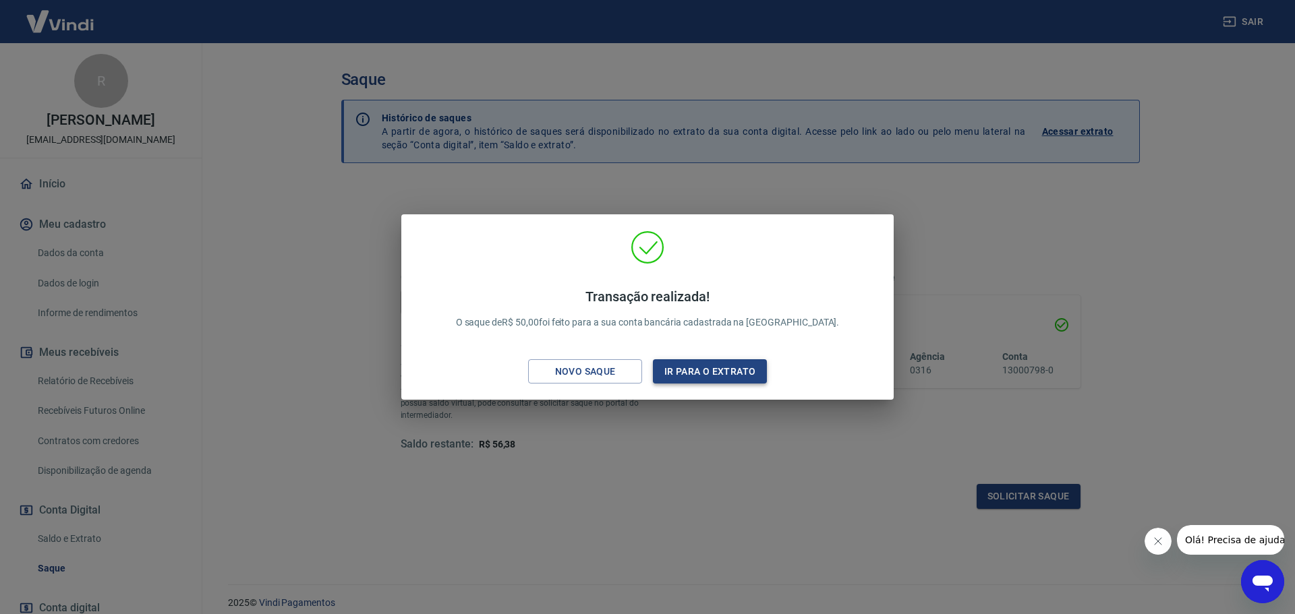
click at [699, 365] on button "Ir para o extrato" at bounding box center [710, 371] width 114 height 25
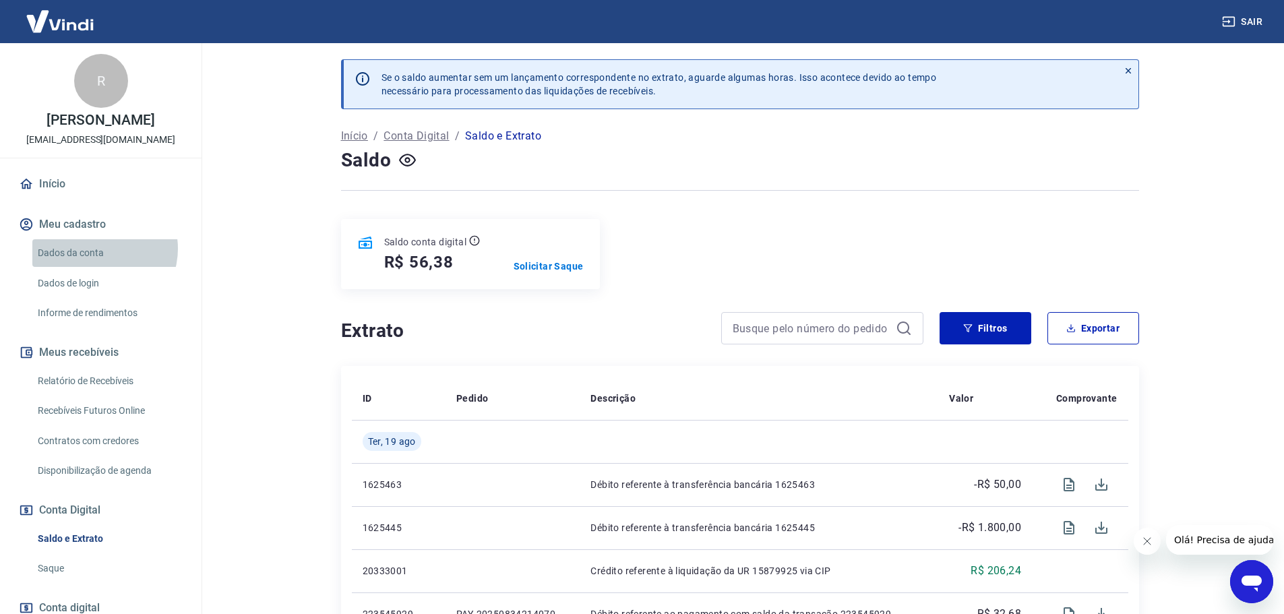
click at [100, 263] on link "Dados da conta" at bounding box center [108, 253] width 153 height 28
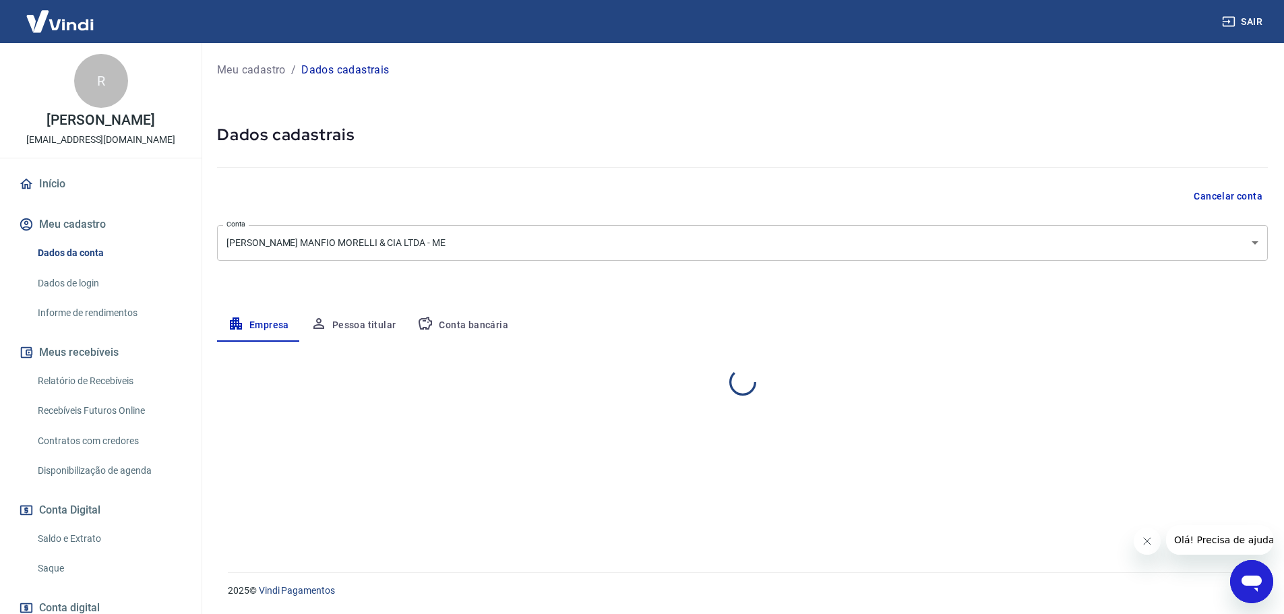
select select "SP"
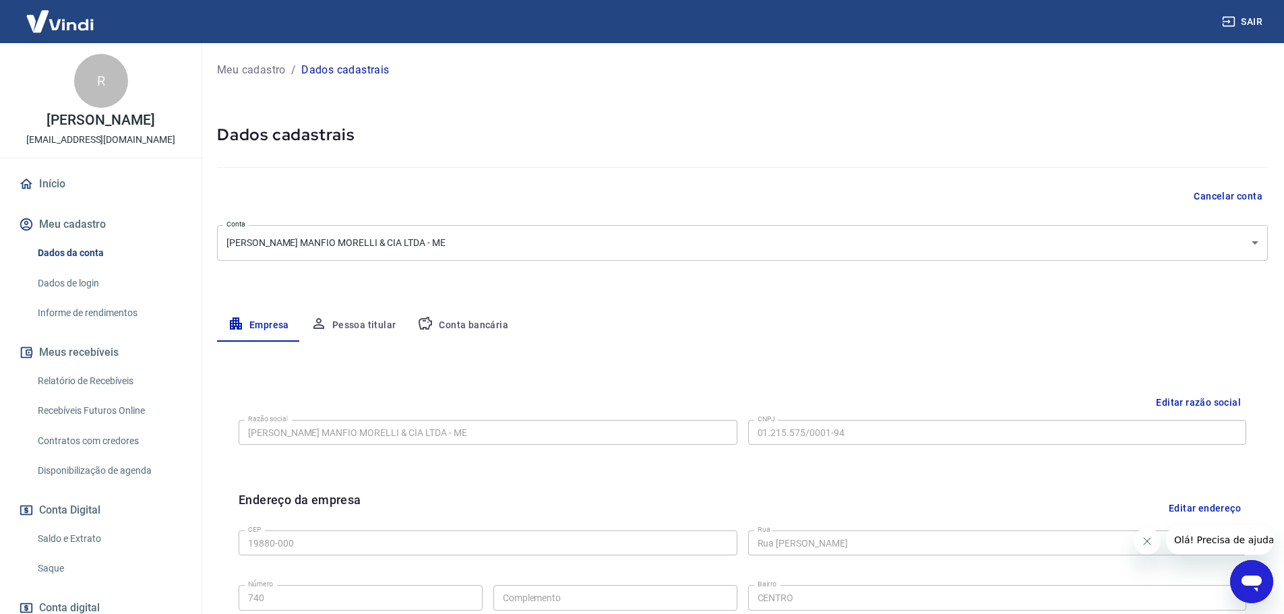
click at [367, 324] on button "Pessoa titular" at bounding box center [353, 325] width 107 height 32
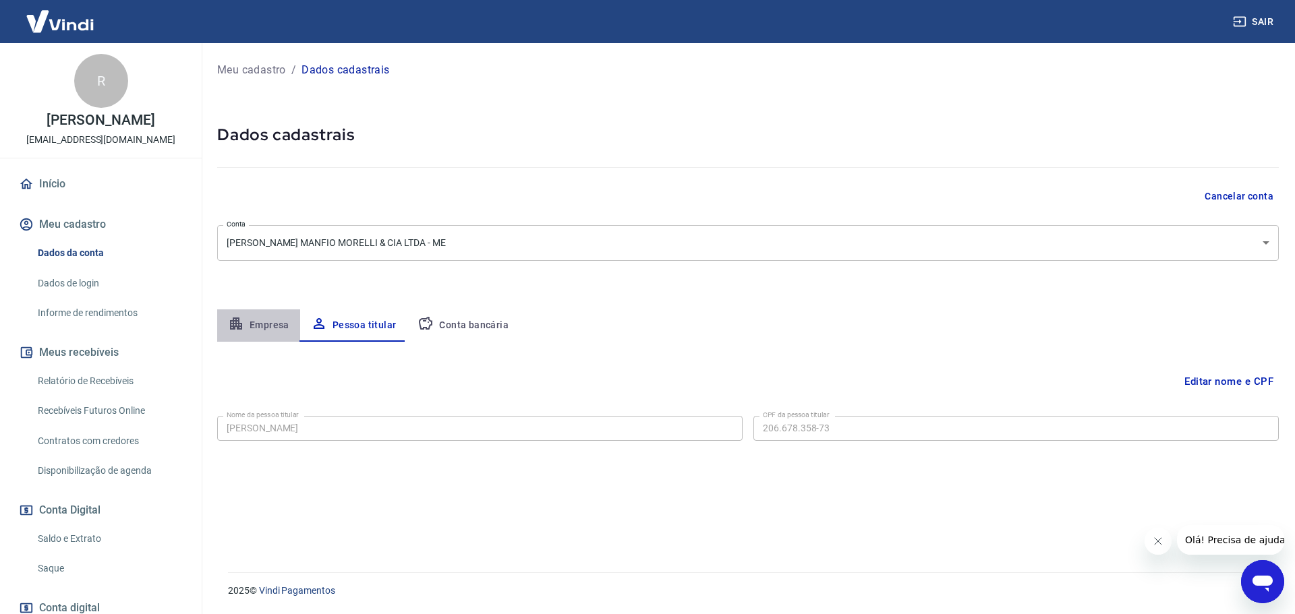
click at [254, 325] on button "Empresa" at bounding box center [258, 325] width 83 height 32
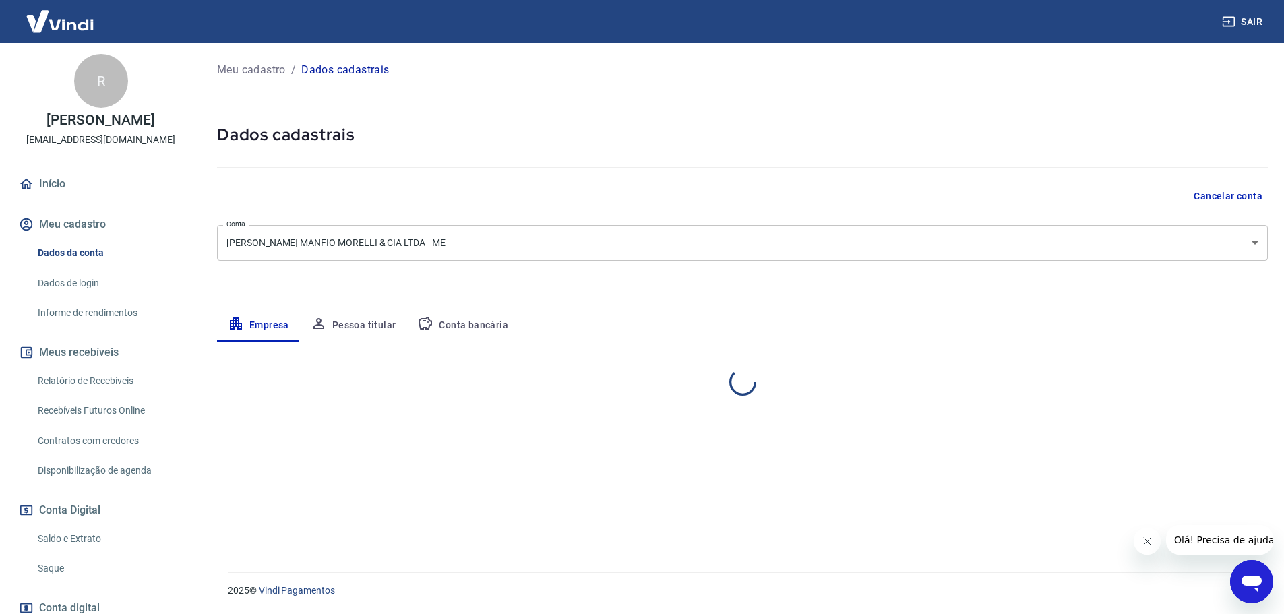
select select "SP"
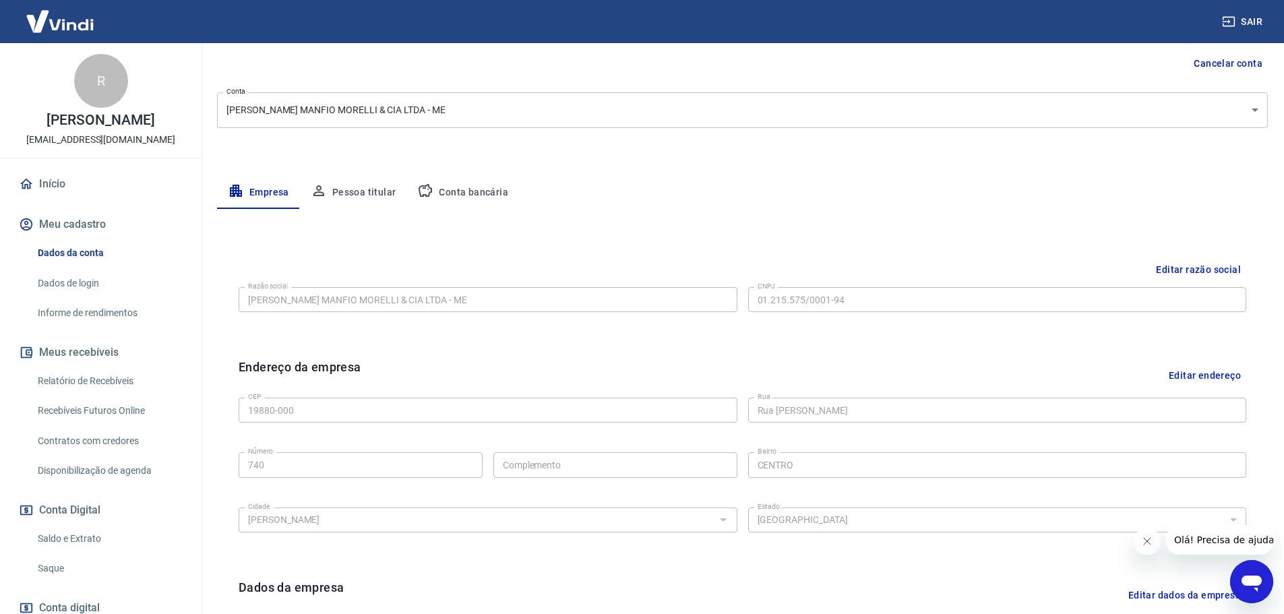
scroll to position [337, 0]
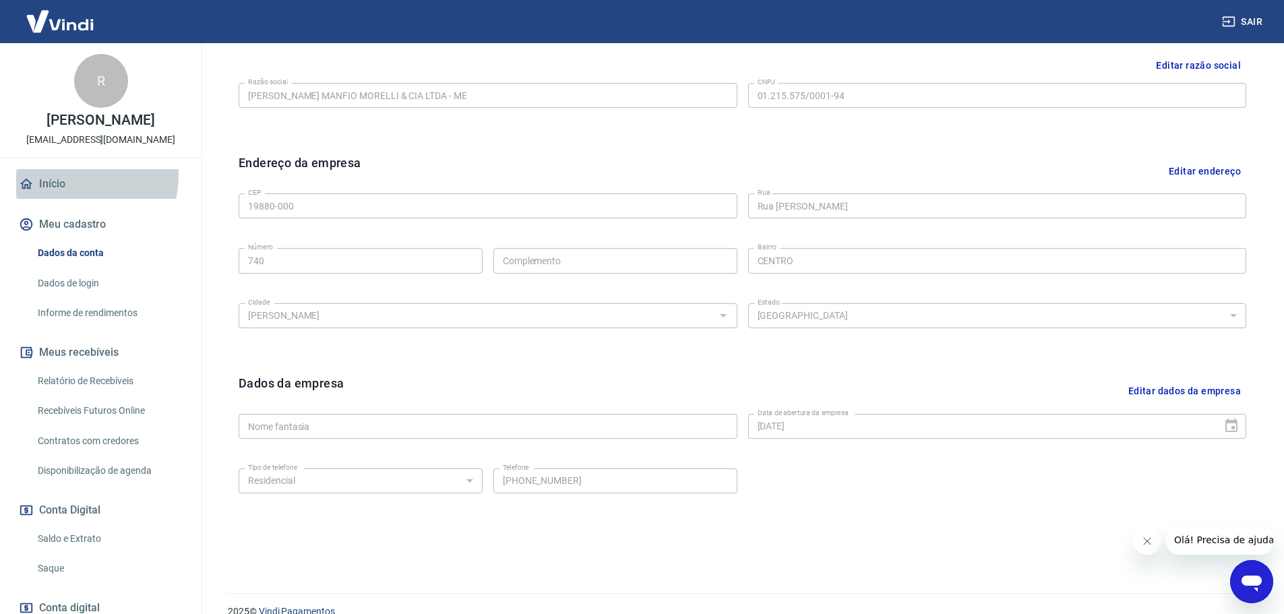
click at [47, 188] on link "Início" at bounding box center [100, 184] width 169 height 30
